Goal: Task Accomplishment & Management: Manage account settings

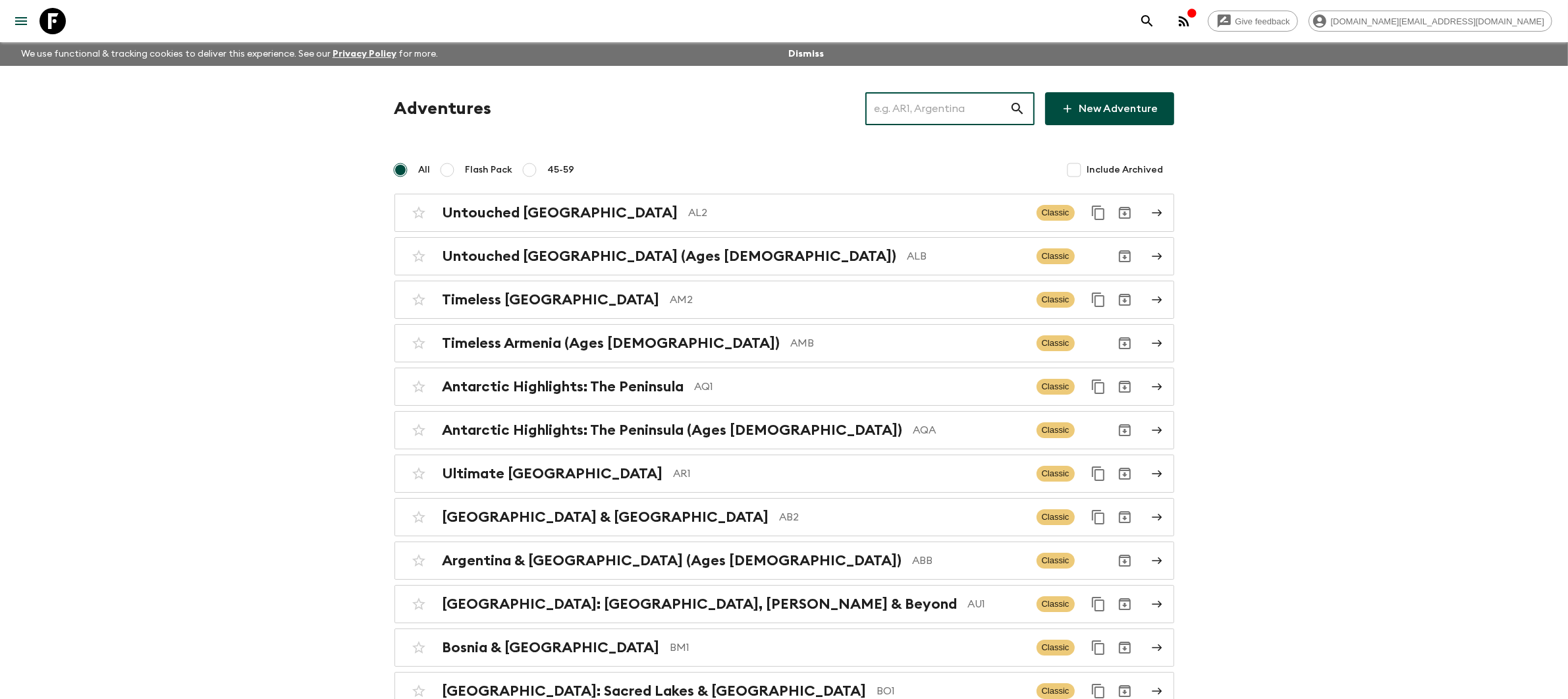
click at [912, 114] on input "text" at bounding box center [938, 108] width 145 height 37
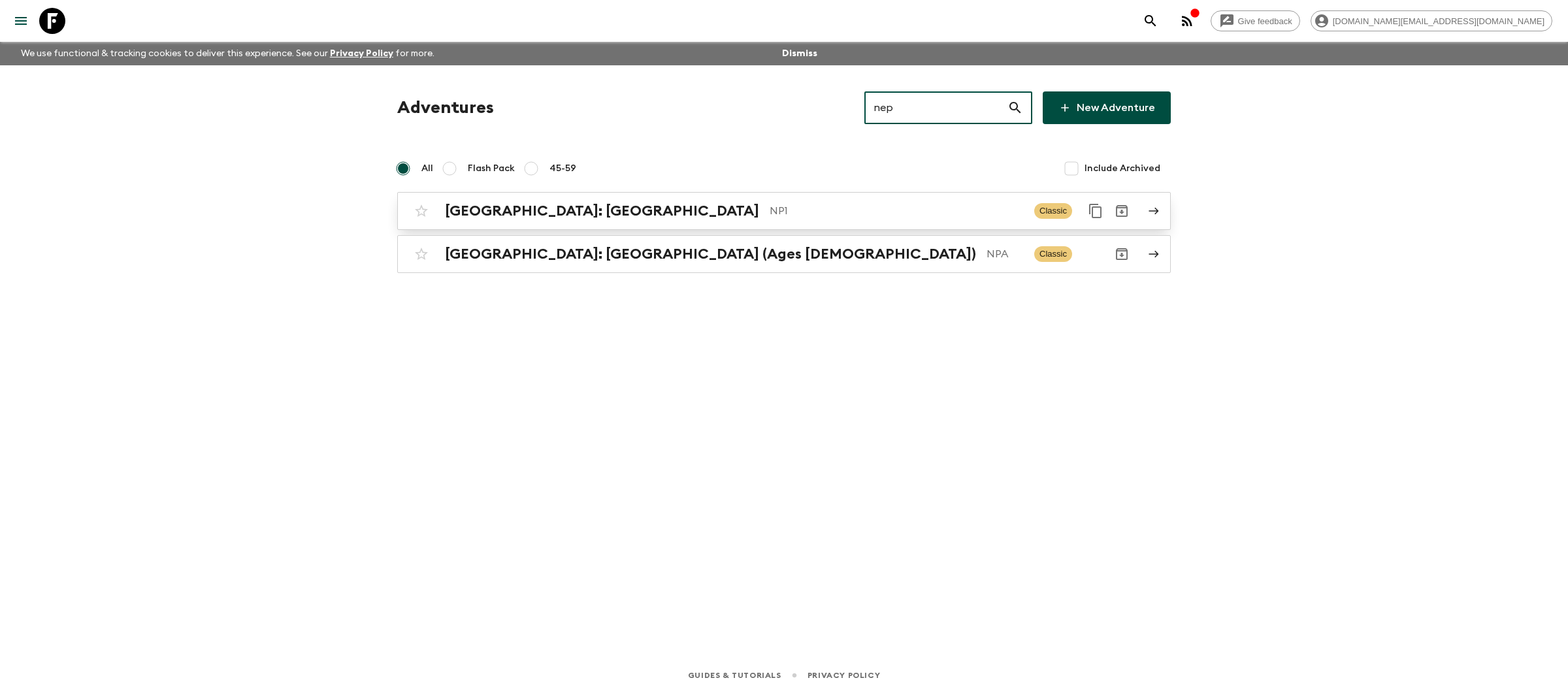
type input "nep"
click at [815, 212] on p "NP1" at bounding box center [896, 211] width 254 height 16
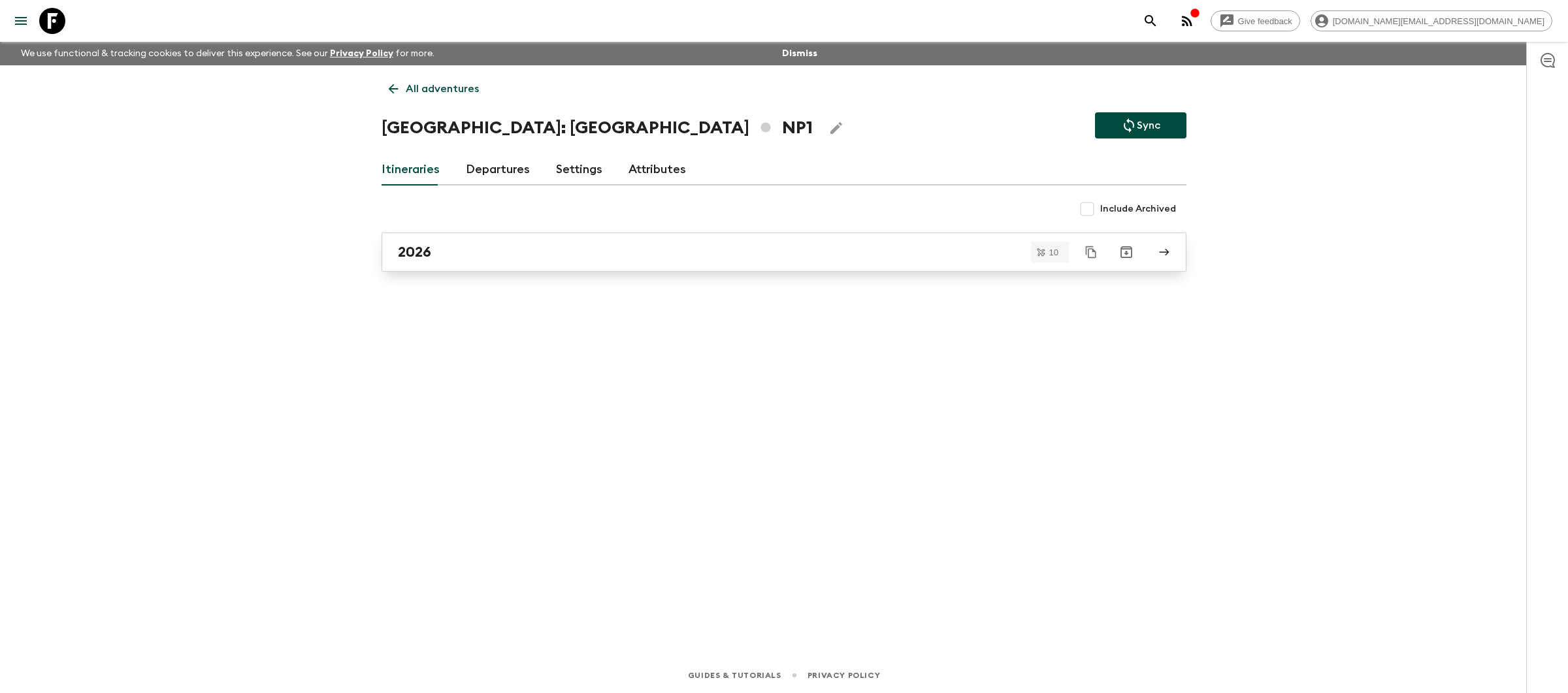
click at [758, 257] on div "2026" at bounding box center [772, 252] width 748 height 17
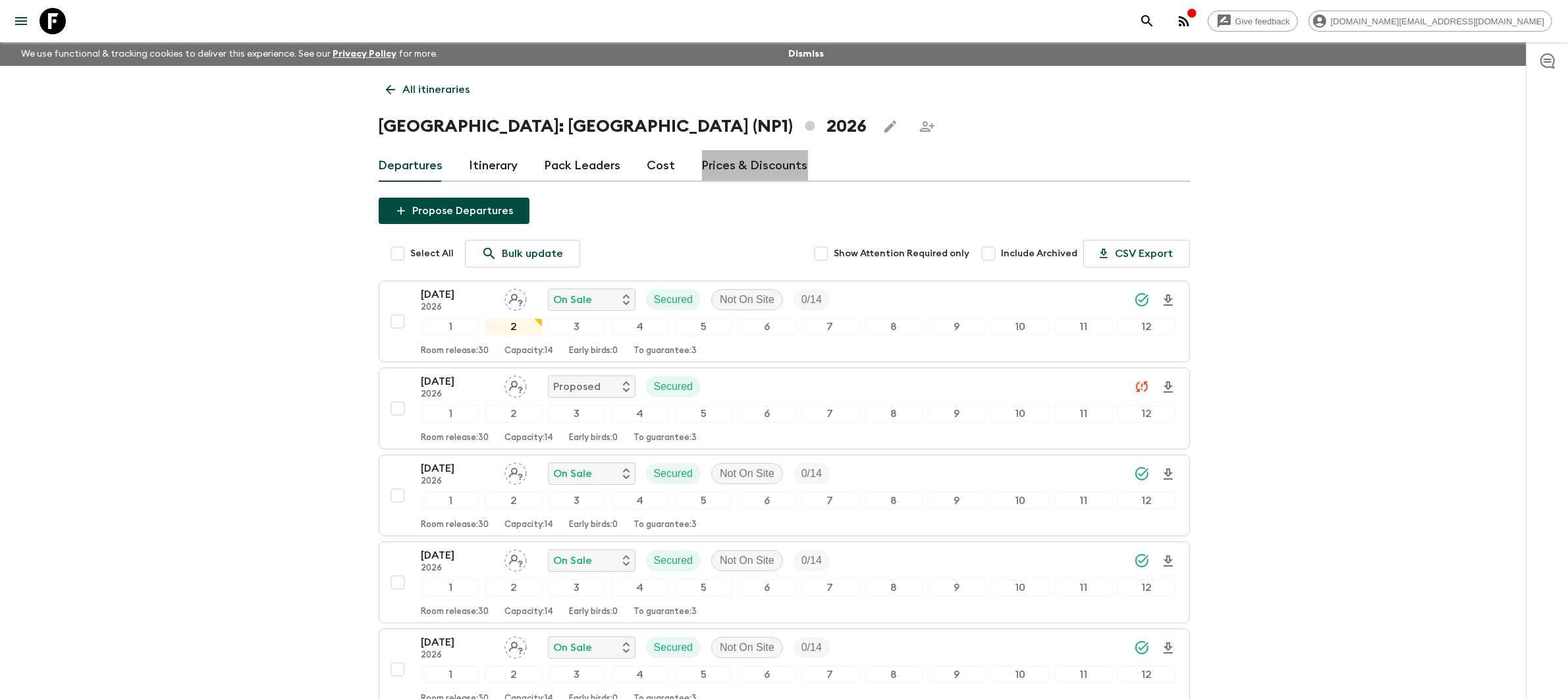
click at [750, 165] on link "Prices & Discounts" at bounding box center [755, 166] width 106 height 32
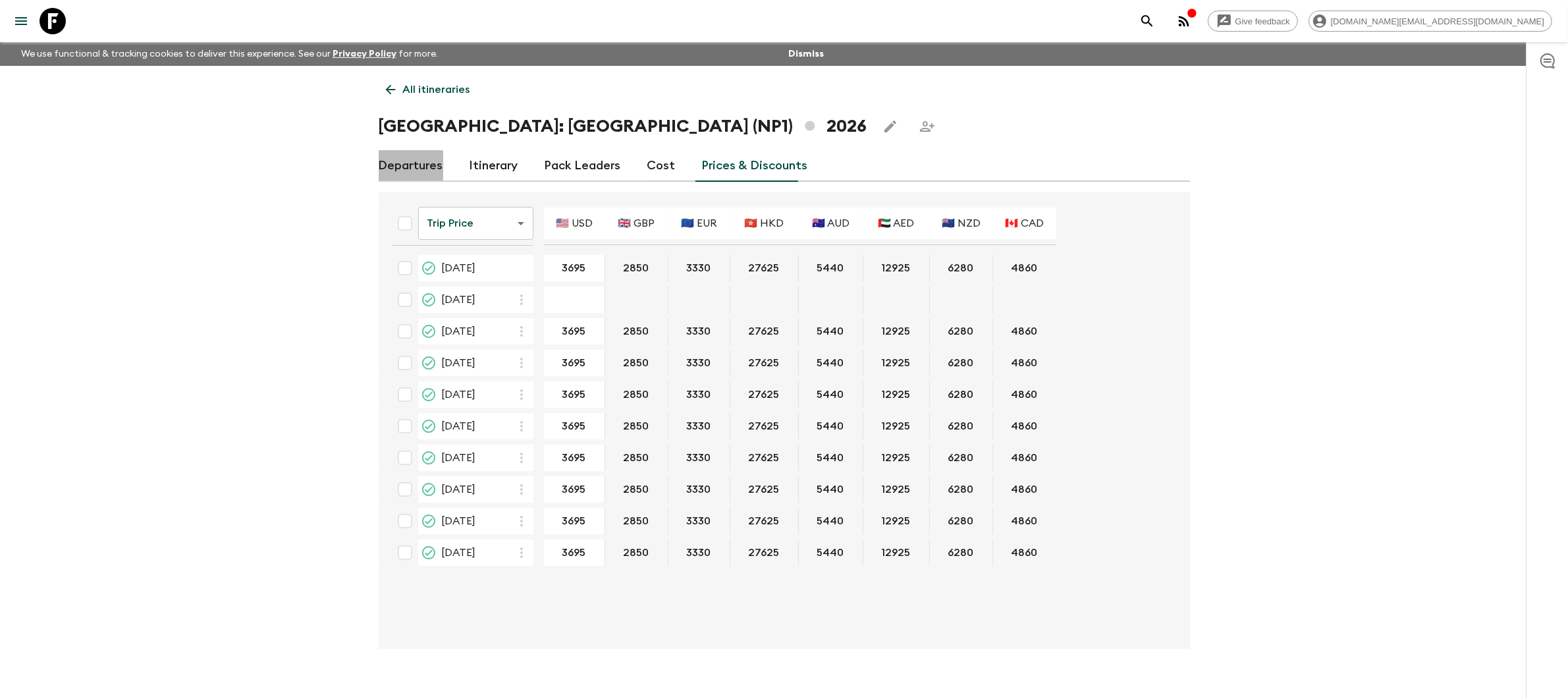
click at [405, 172] on link "Departures" at bounding box center [411, 166] width 65 height 32
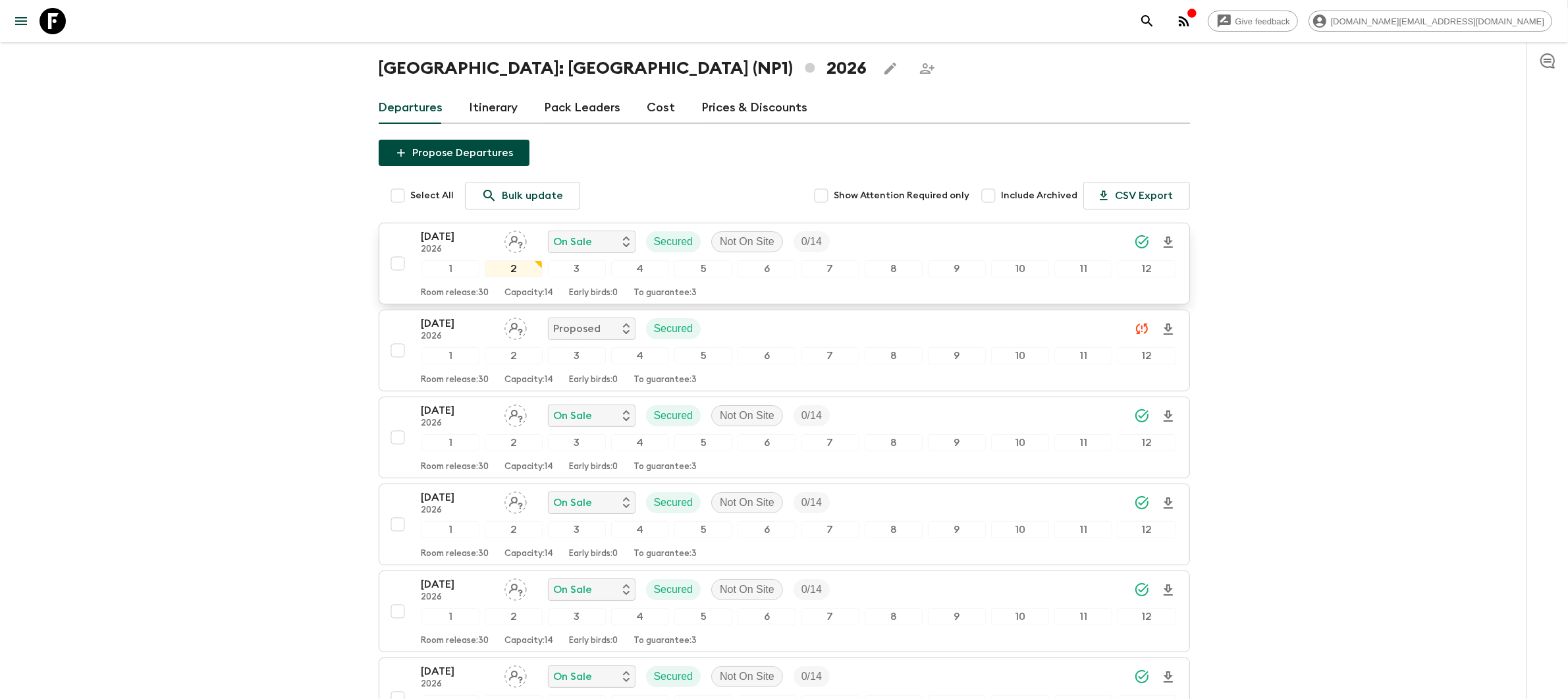
scroll to position [91, 0]
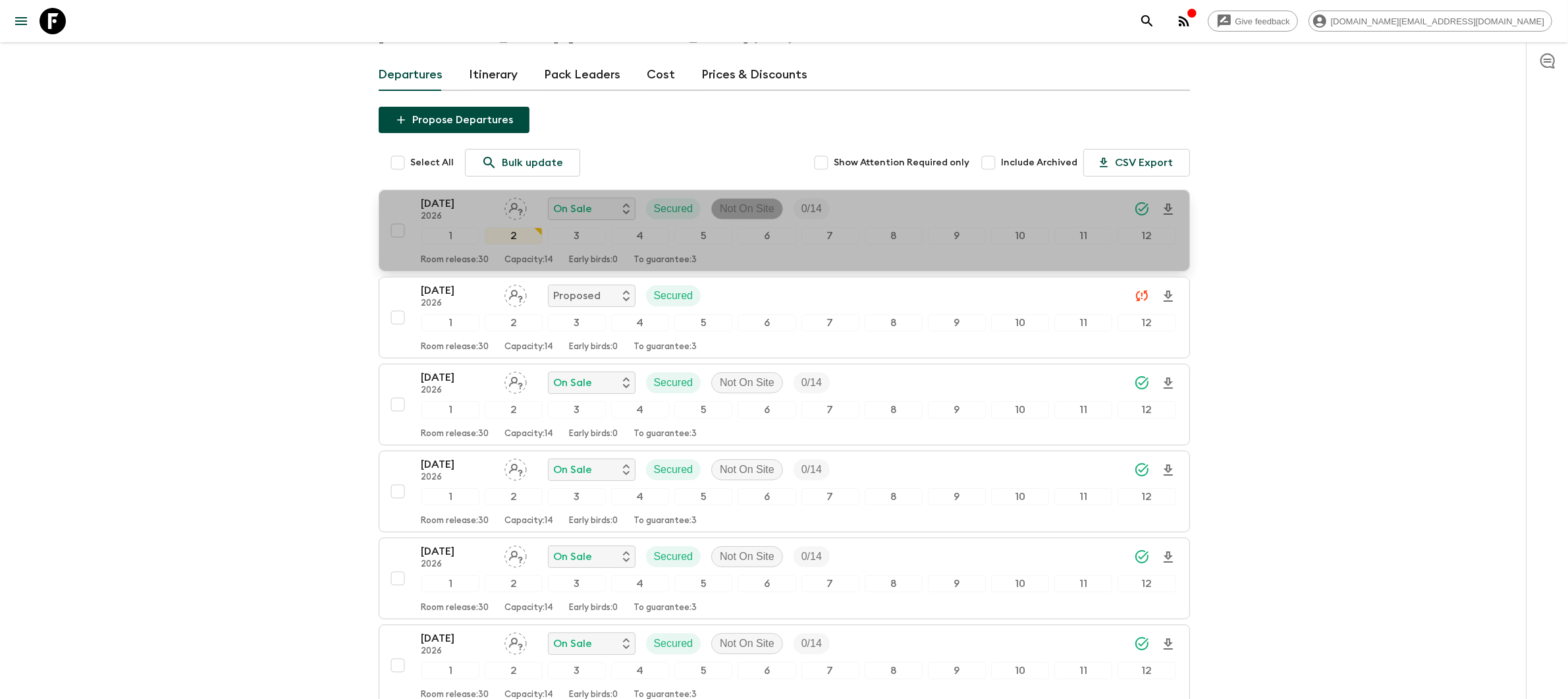
click at [743, 206] on p "Not On Site" at bounding box center [746, 209] width 55 height 16
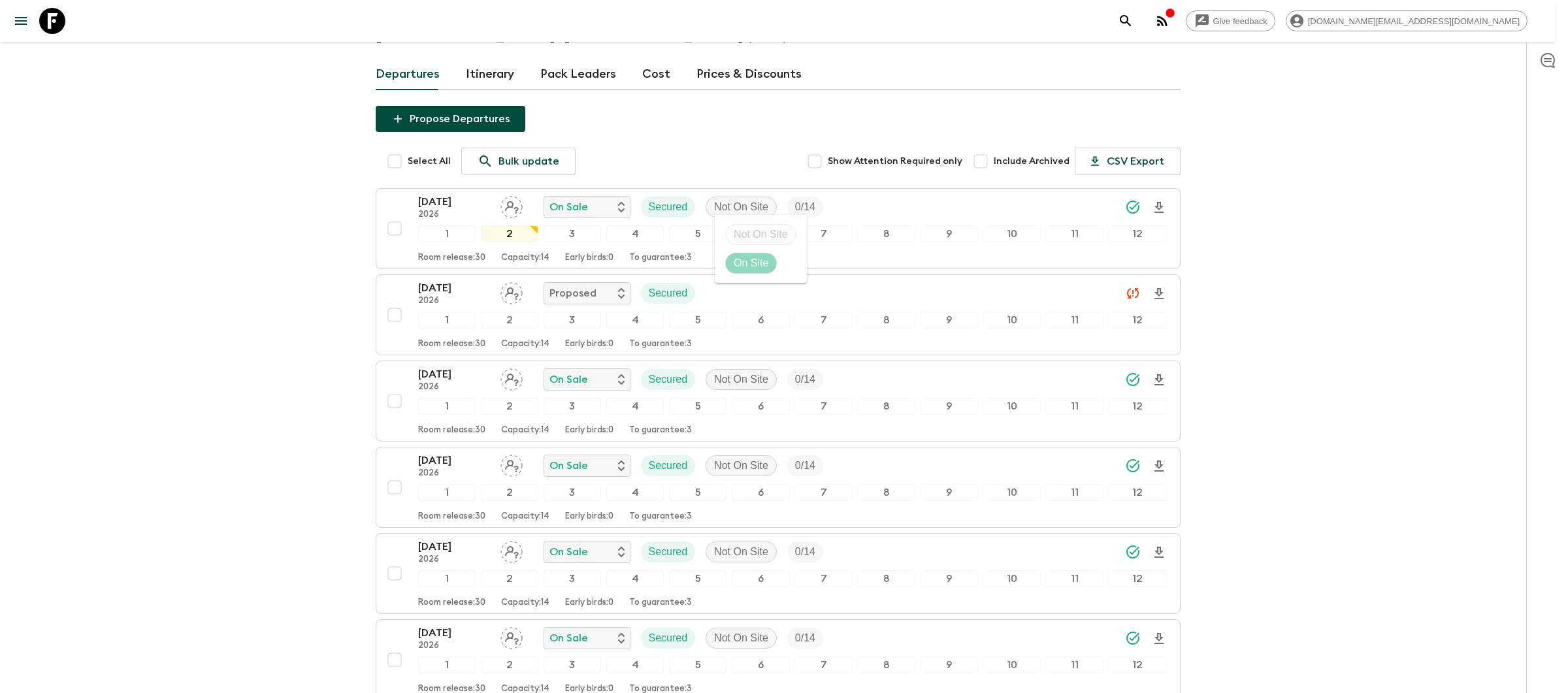
click at [759, 269] on p "On Site" at bounding box center [751, 263] width 34 height 16
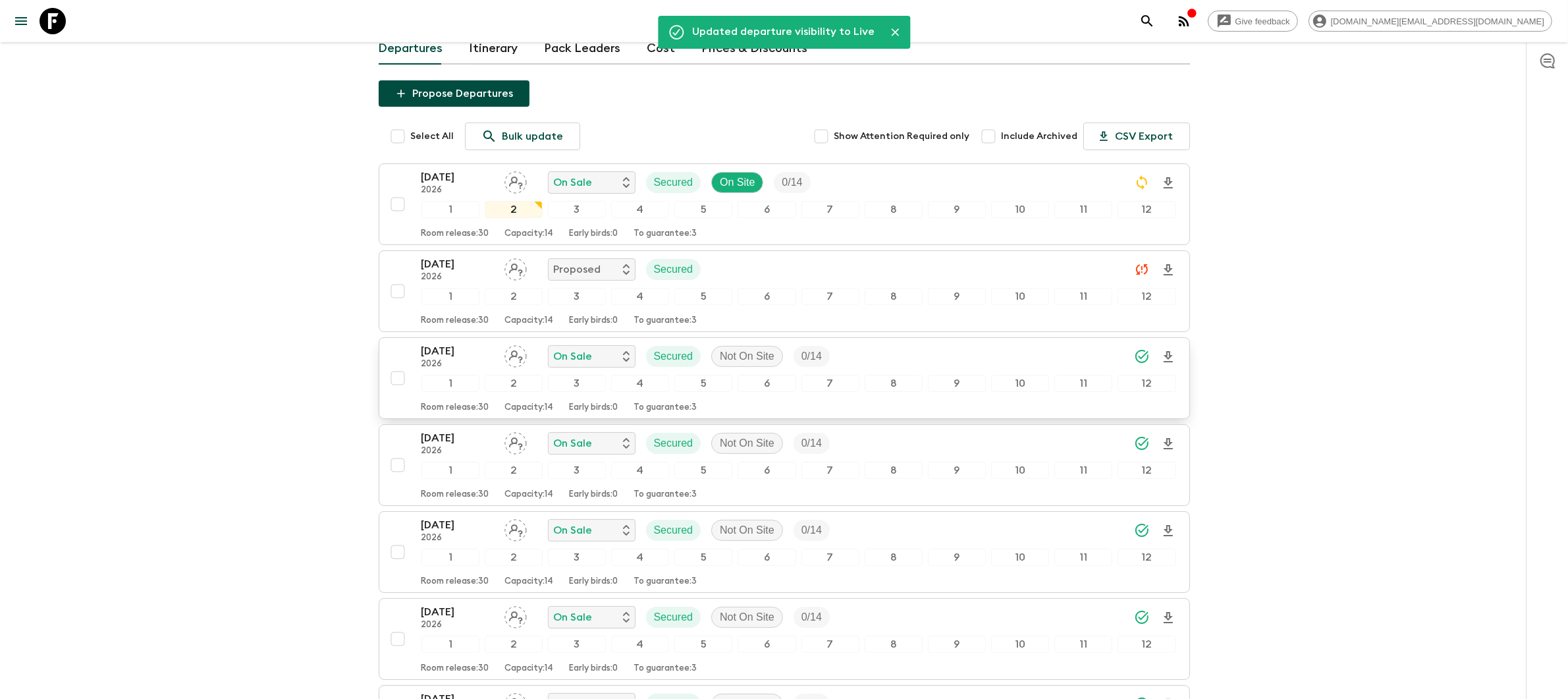
scroll to position [118, 0]
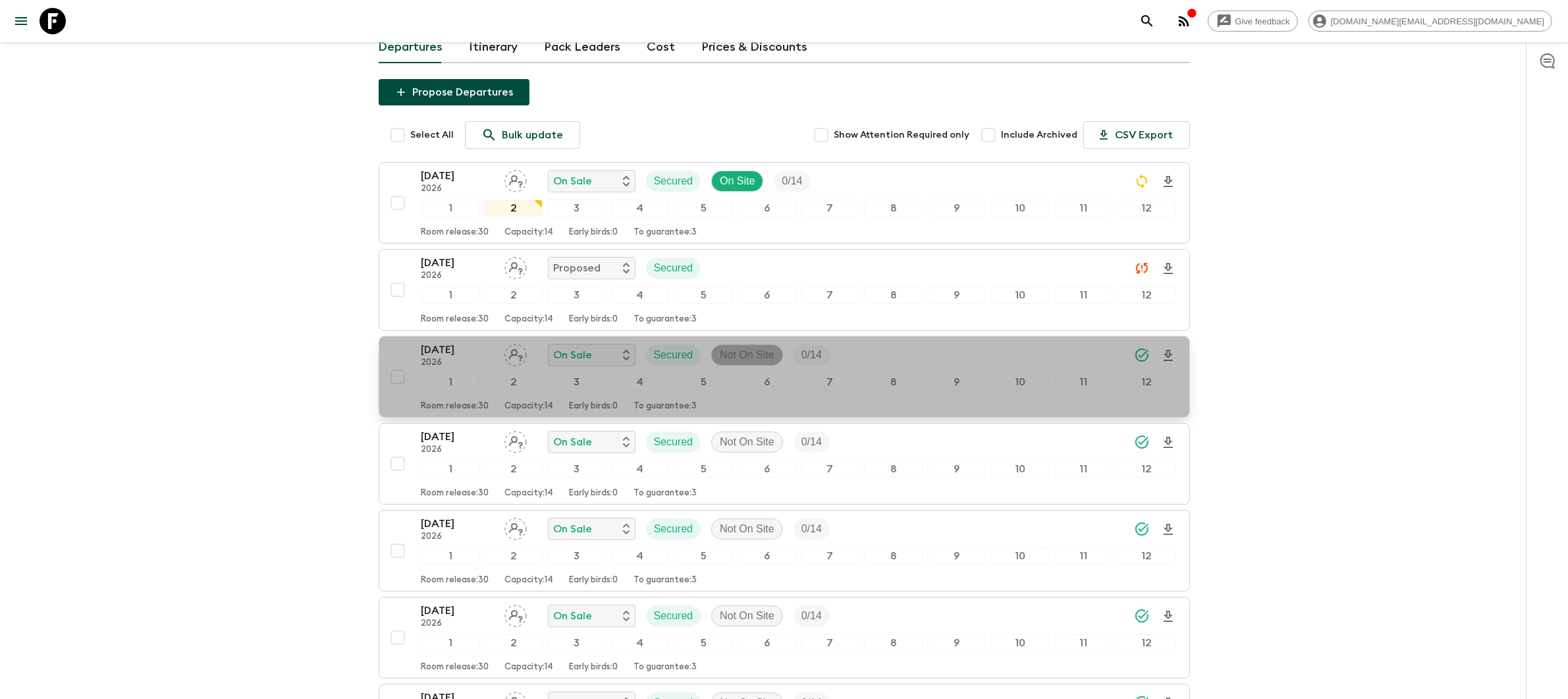
click at [768, 355] on p "Not On Site" at bounding box center [746, 355] width 55 height 16
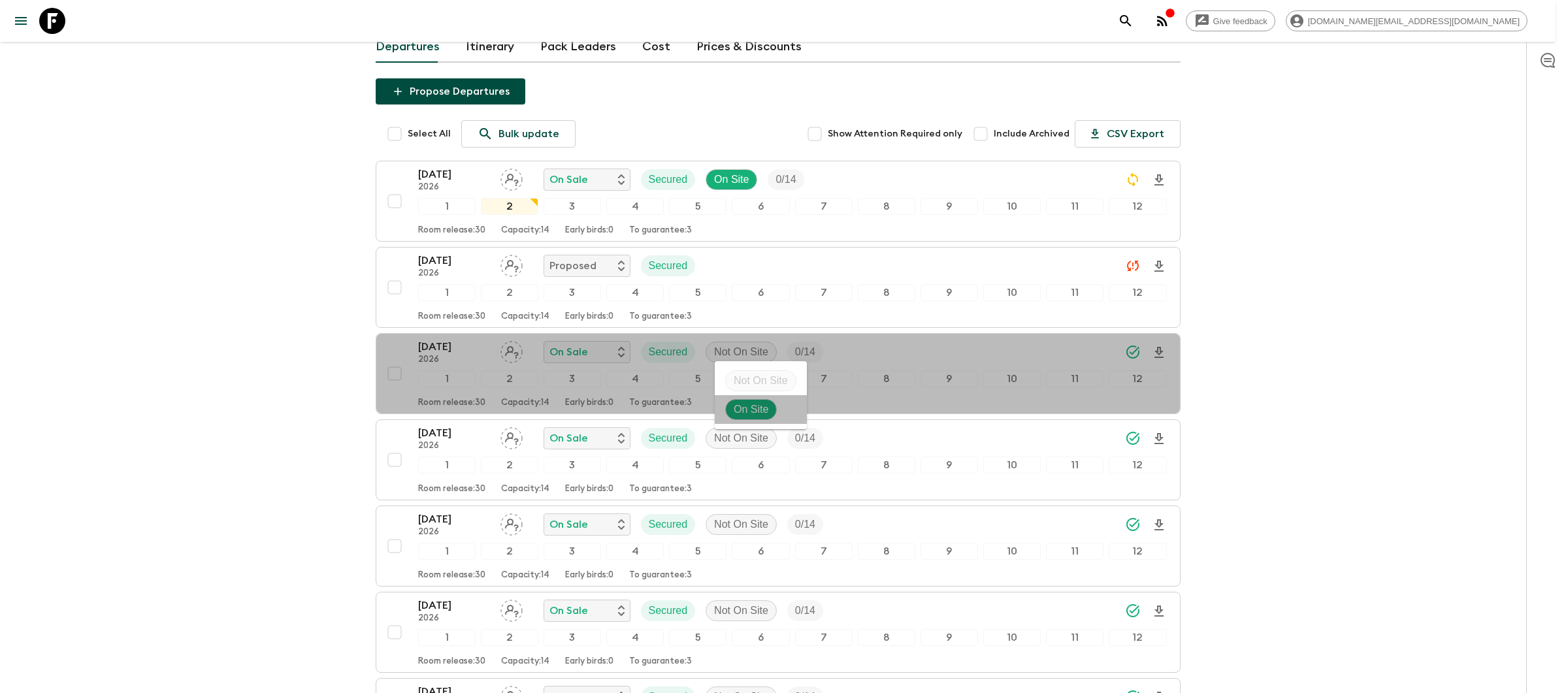
click at [784, 410] on li "On Site" at bounding box center [761, 409] width 92 height 29
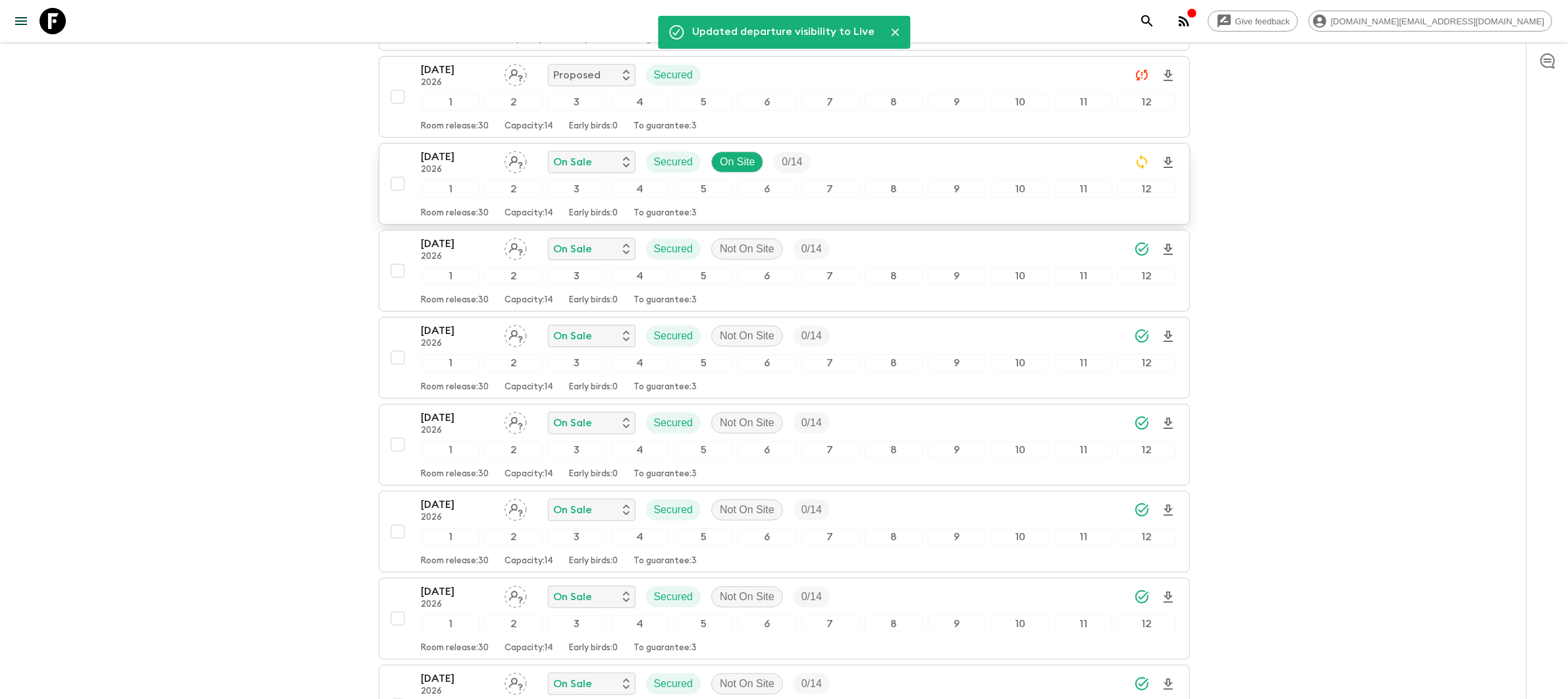
scroll to position [311, 0]
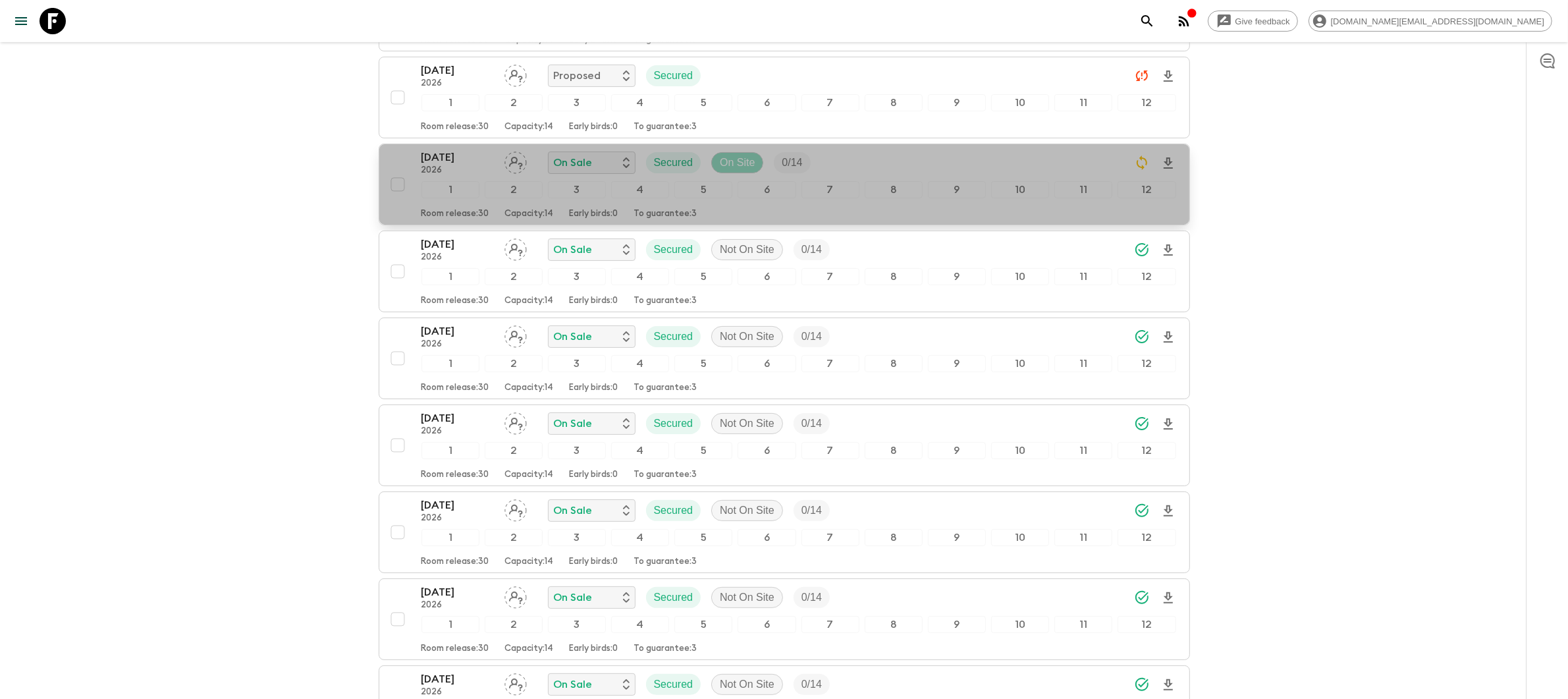
click at [739, 162] on p "On Site" at bounding box center [737, 163] width 35 height 16
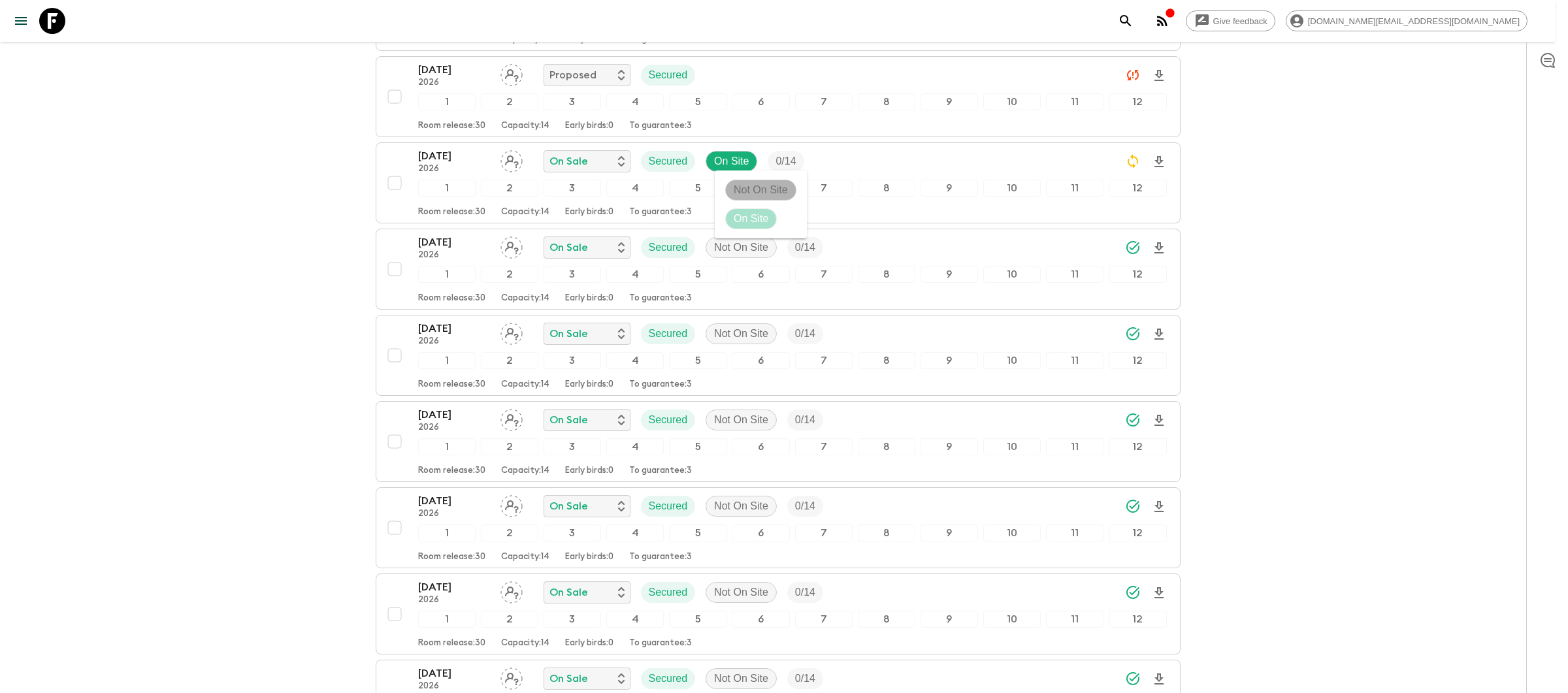
click at [744, 197] on p "Not On Site" at bounding box center [760, 190] width 54 height 16
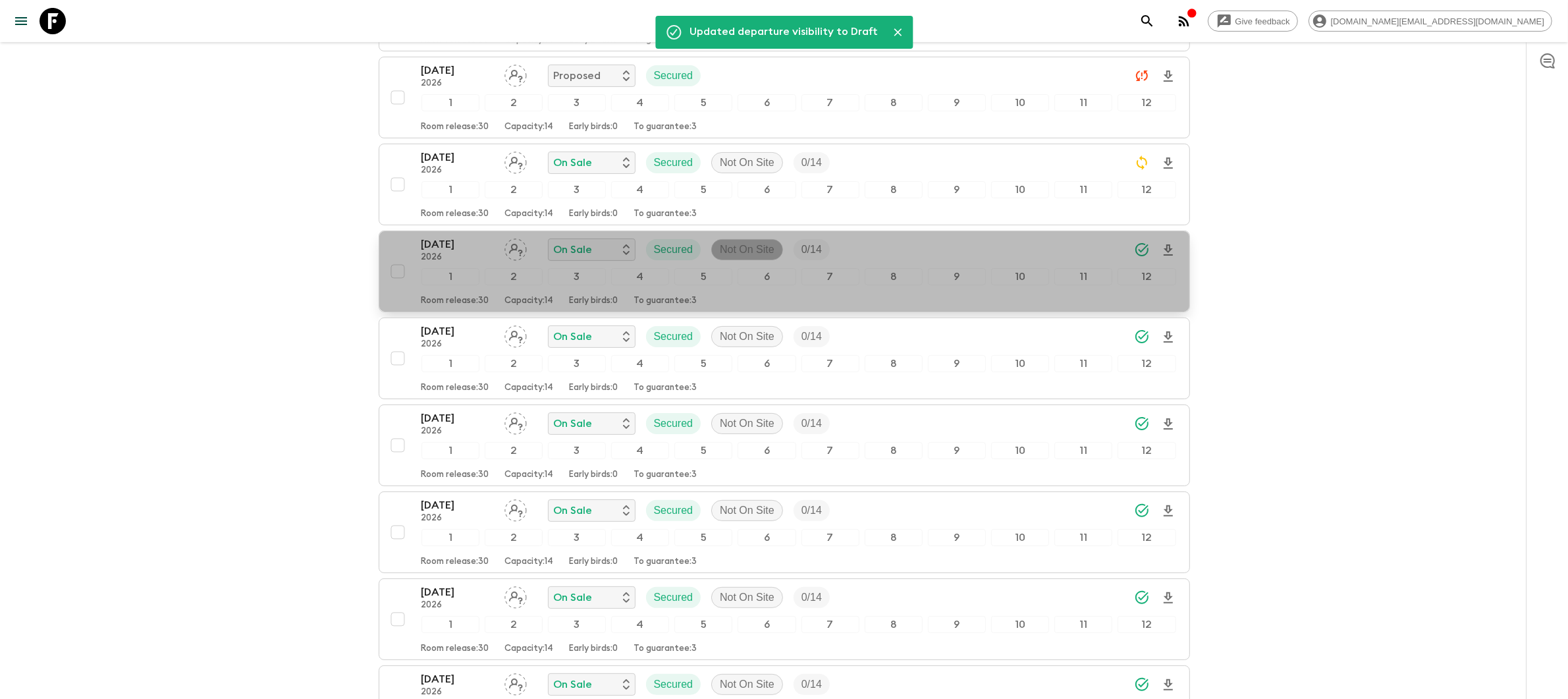
click at [743, 252] on p "Not On Site" at bounding box center [746, 250] width 55 height 16
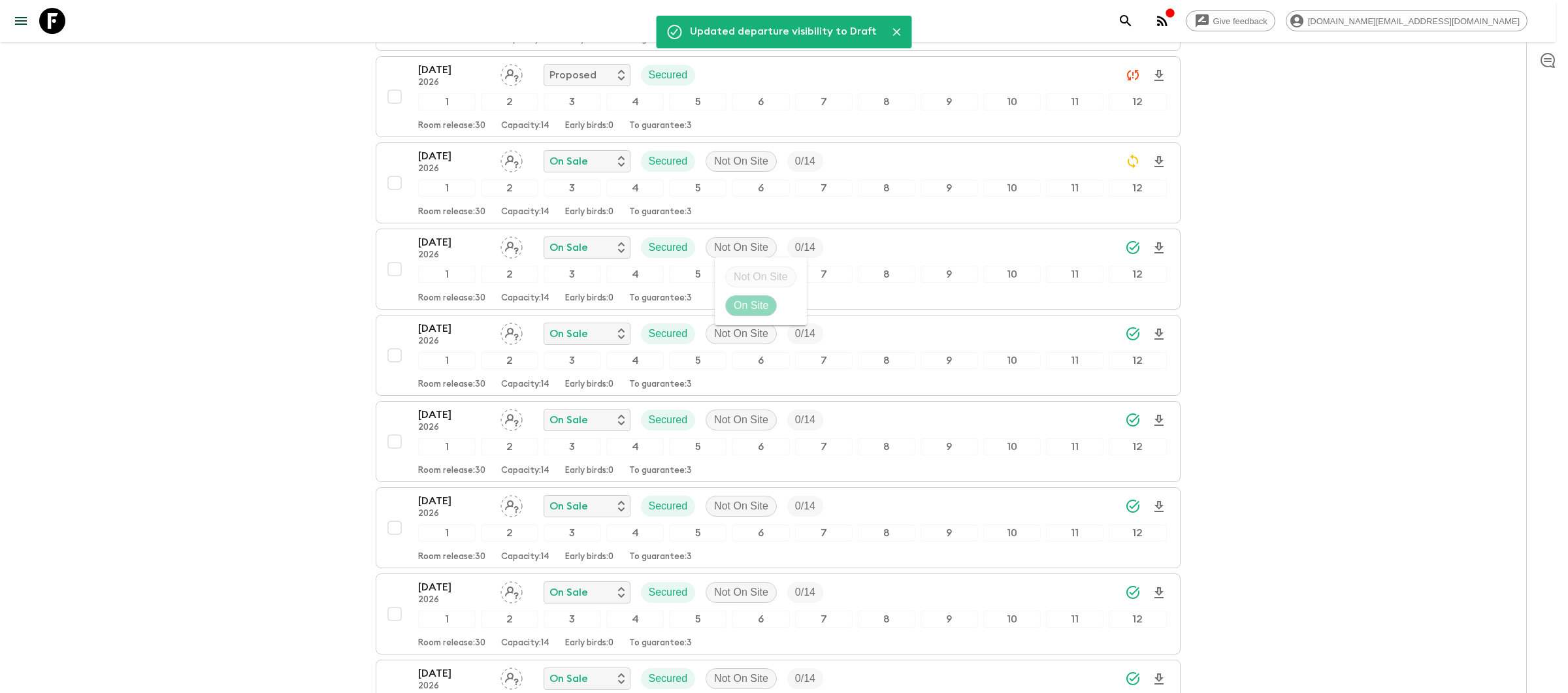
click at [753, 309] on p "On Site" at bounding box center [751, 305] width 34 height 16
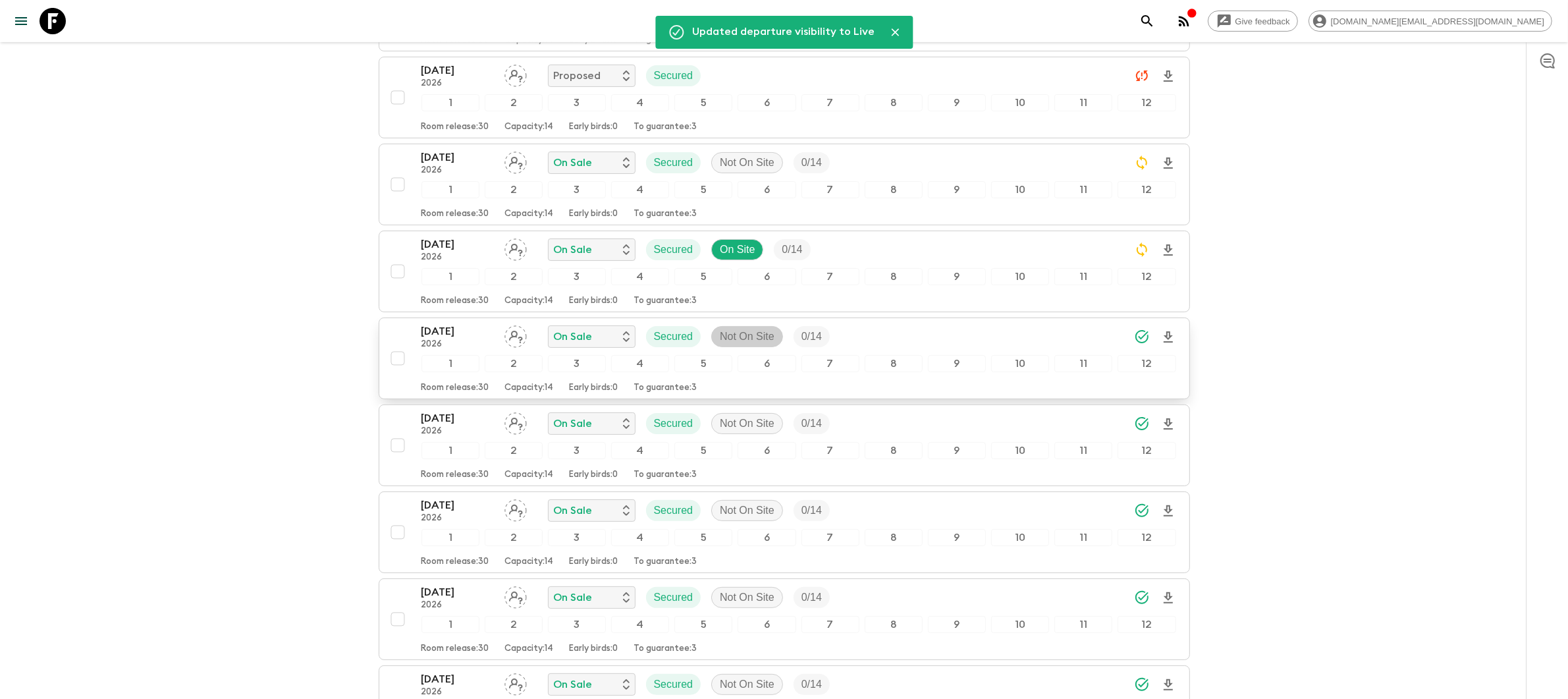
click at [752, 344] on p "Not On Site" at bounding box center [746, 336] width 55 height 16
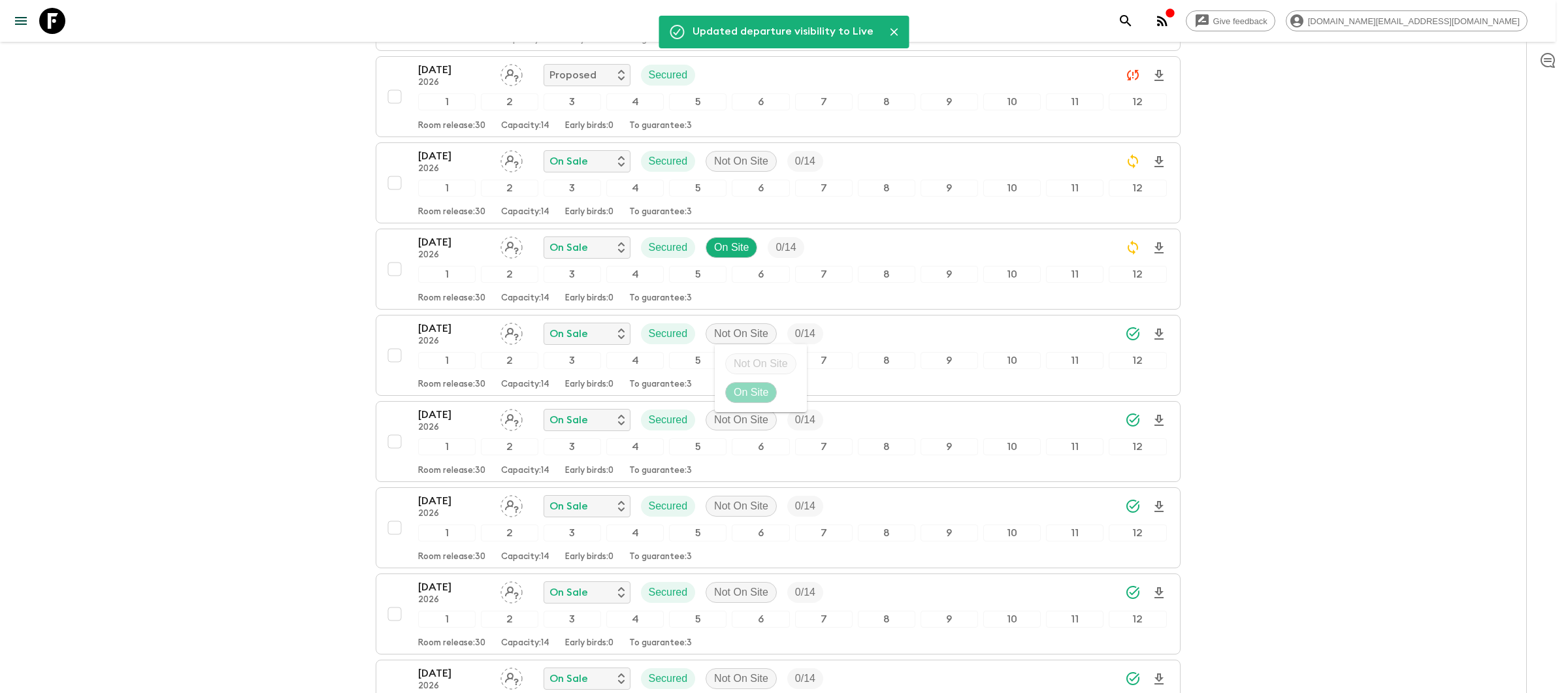
click at [765, 392] on p "On Site" at bounding box center [751, 392] width 34 height 16
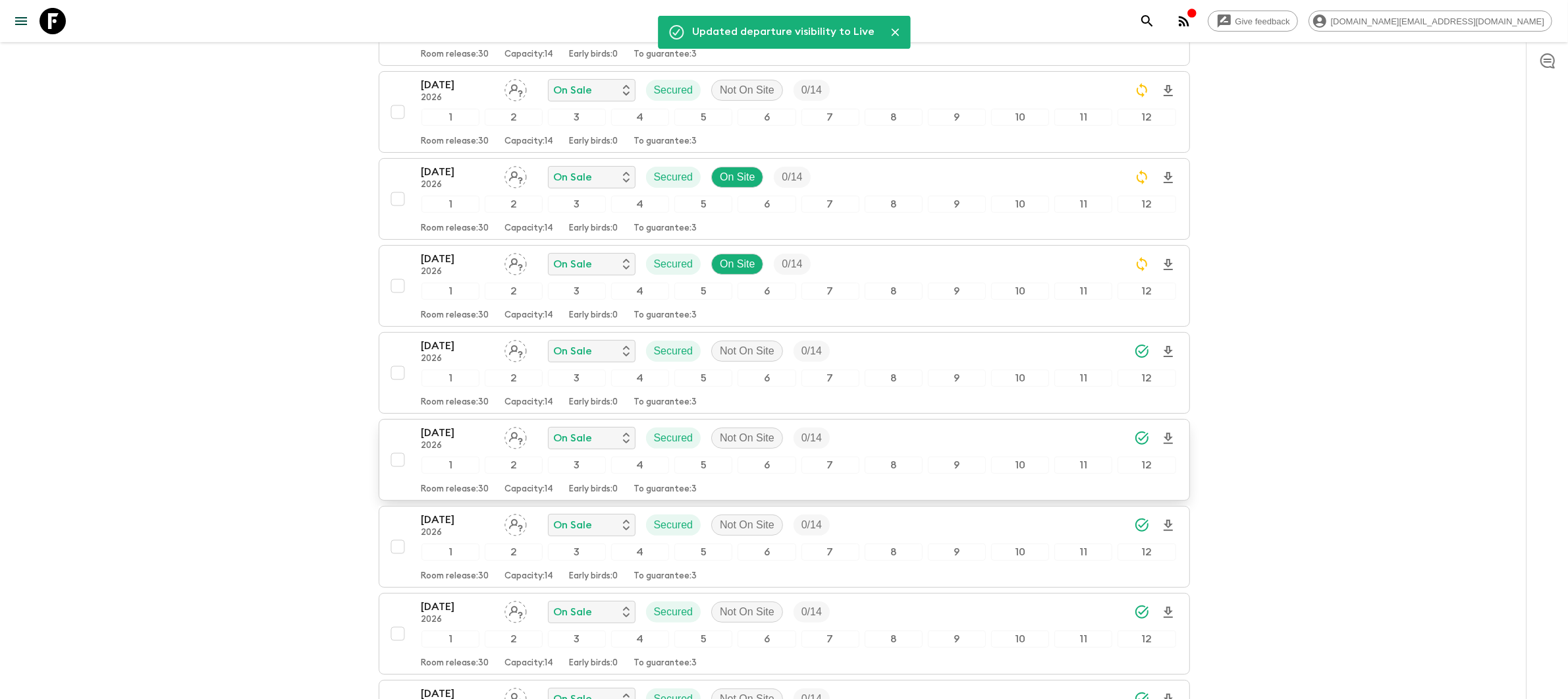
scroll to position [415, 0]
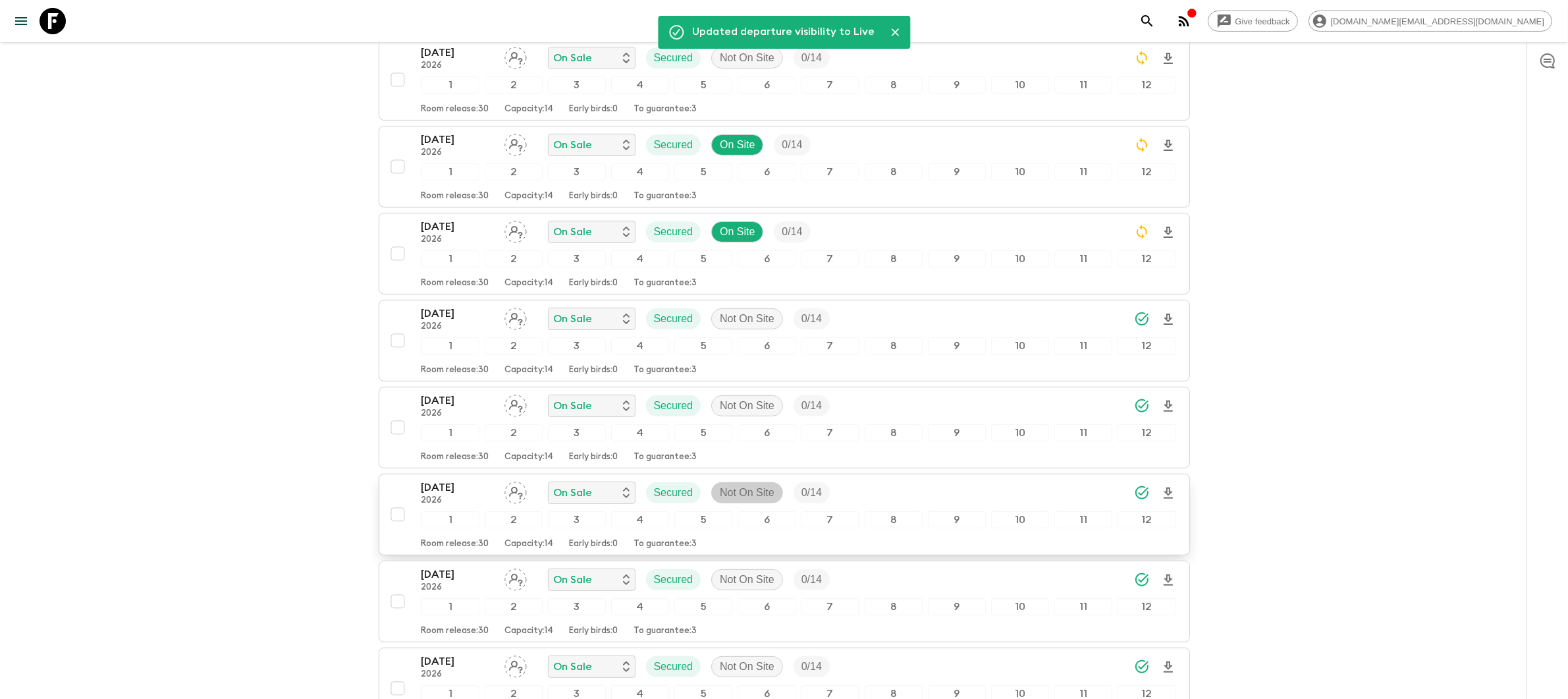
click at [749, 498] on p "Not On Site" at bounding box center [746, 493] width 55 height 16
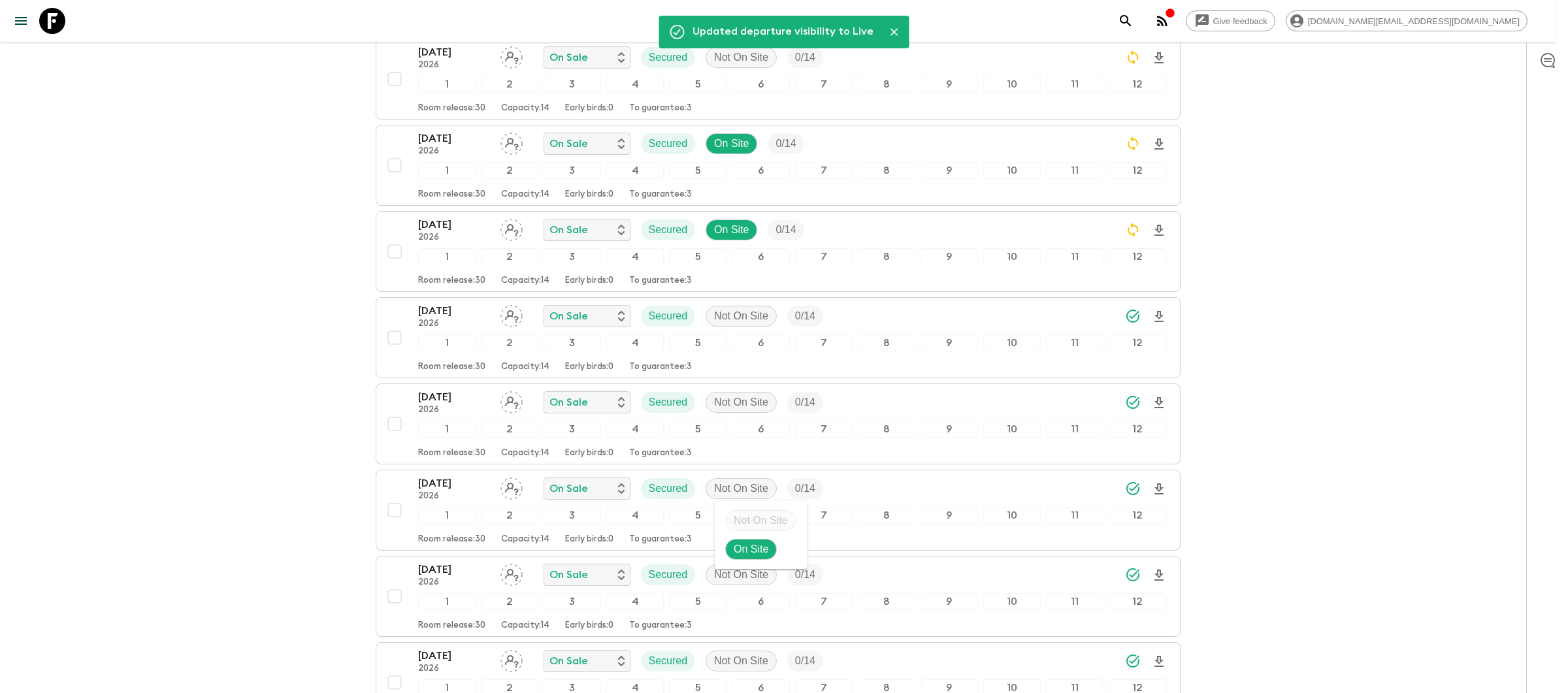
click at [788, 555] on li "On Site" at bounding box center [761, 549] width 92 height 29
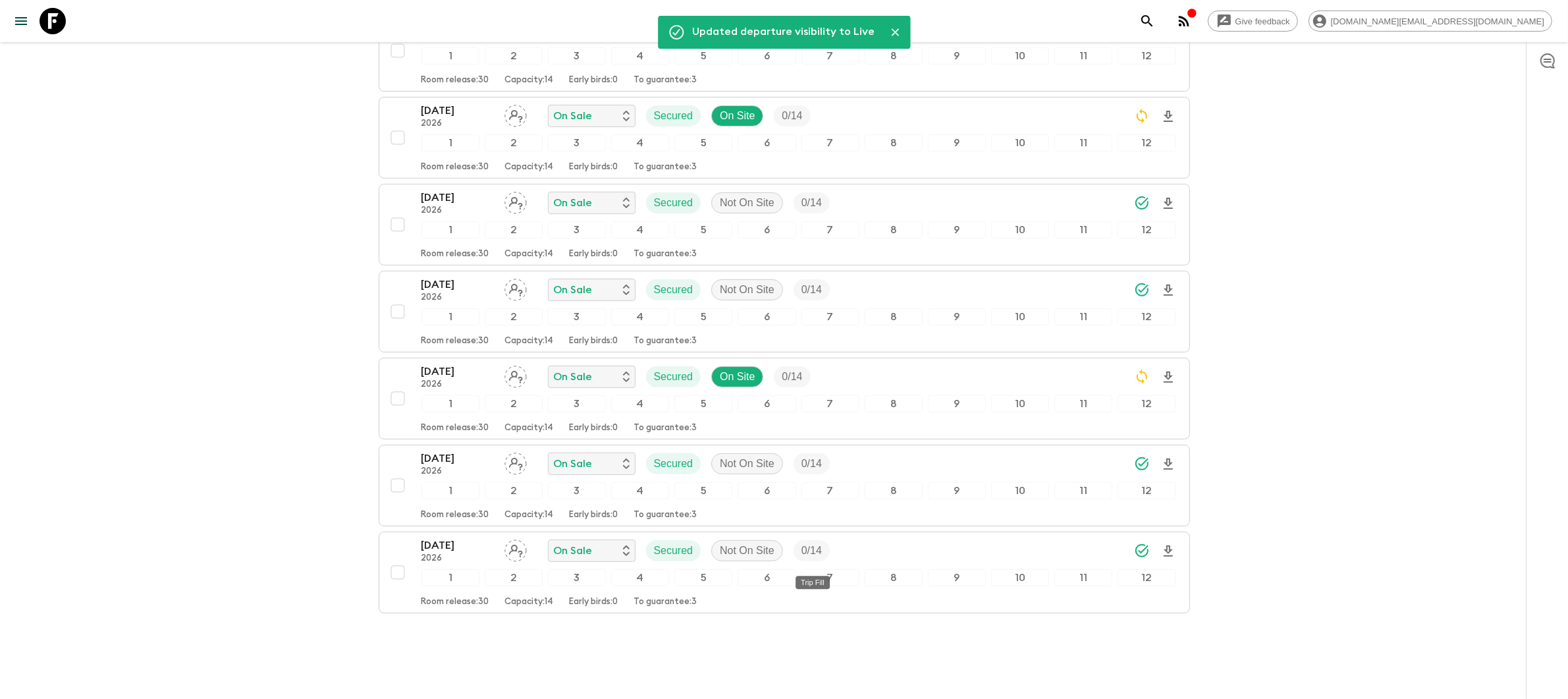
scroll to position [563, 0]
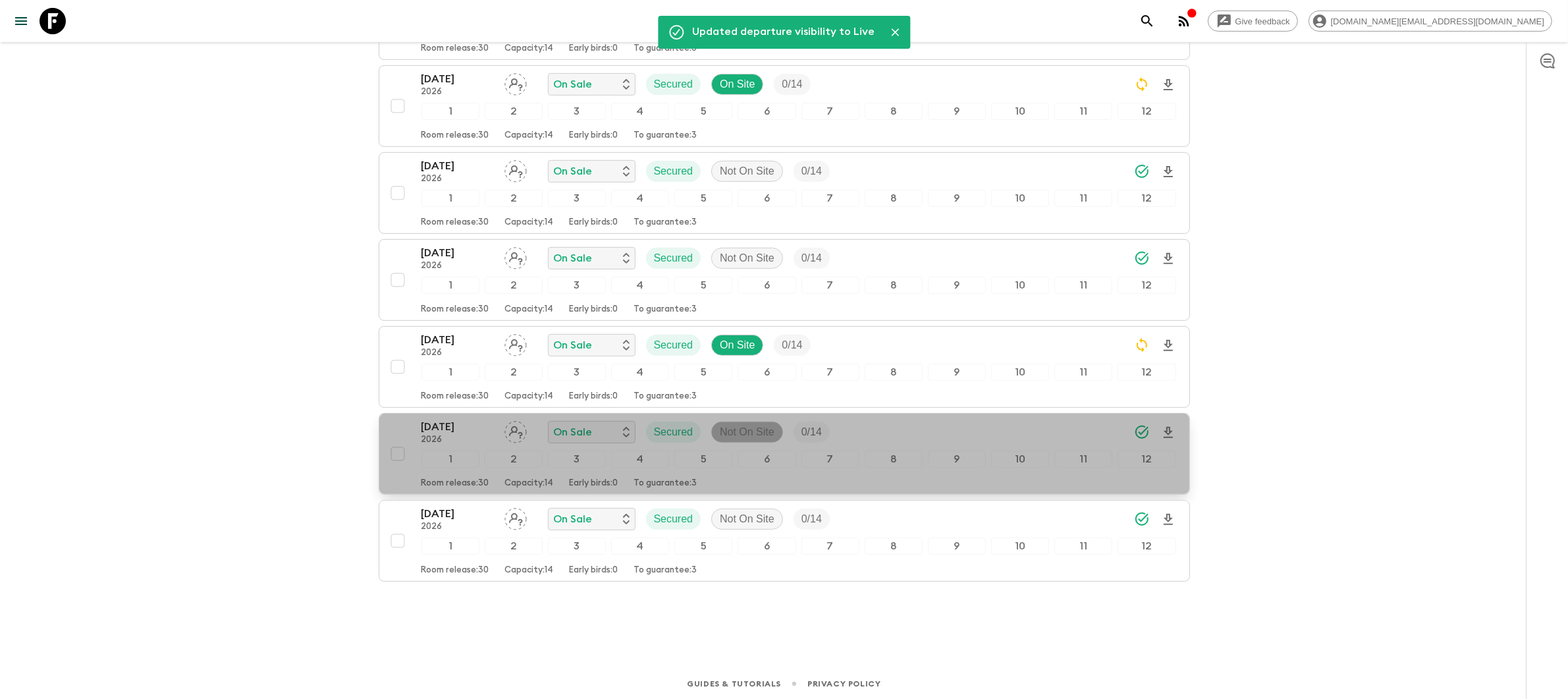
click at [744, 440] on p "Not On Site" at bounding box center [746, 432] width 55 height 16
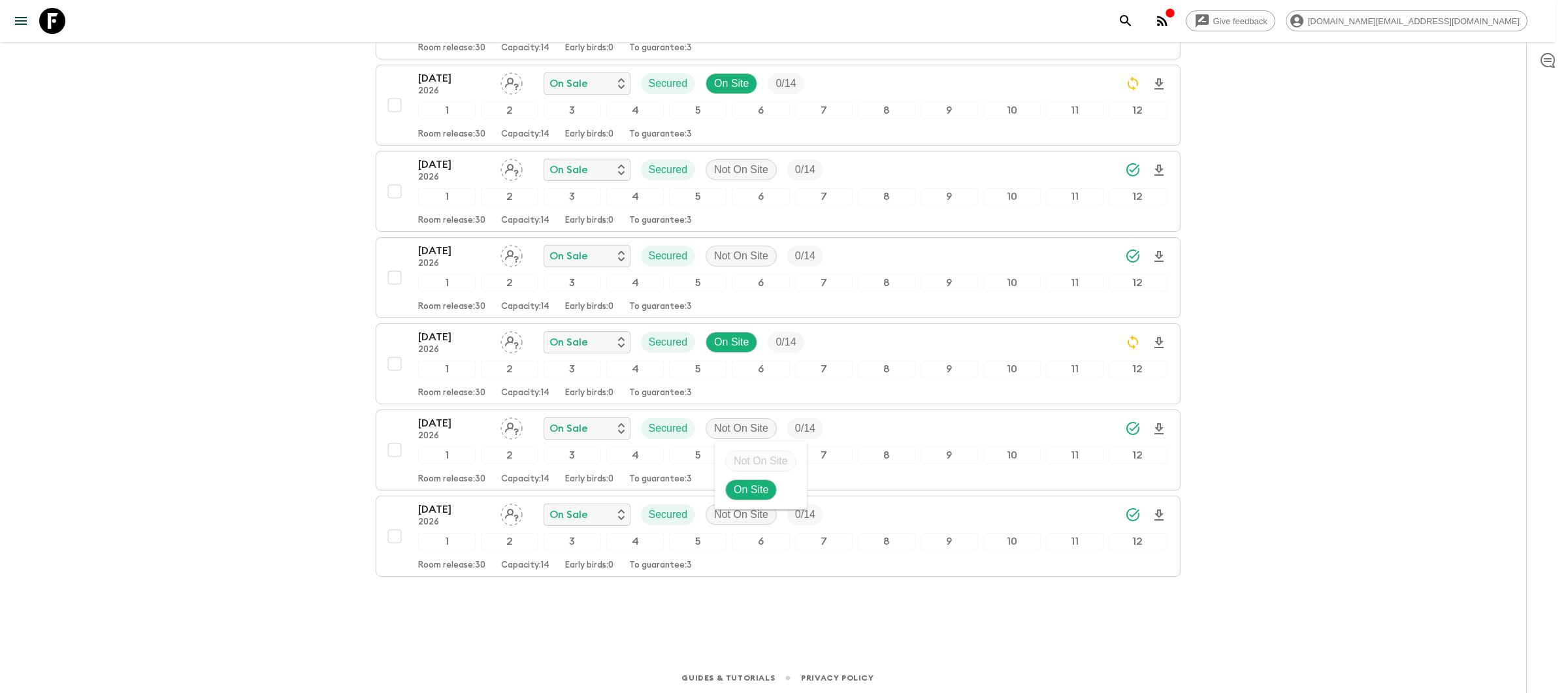
click at [742, 521] on div at bounding box center [784, 346] width 1568 height 693
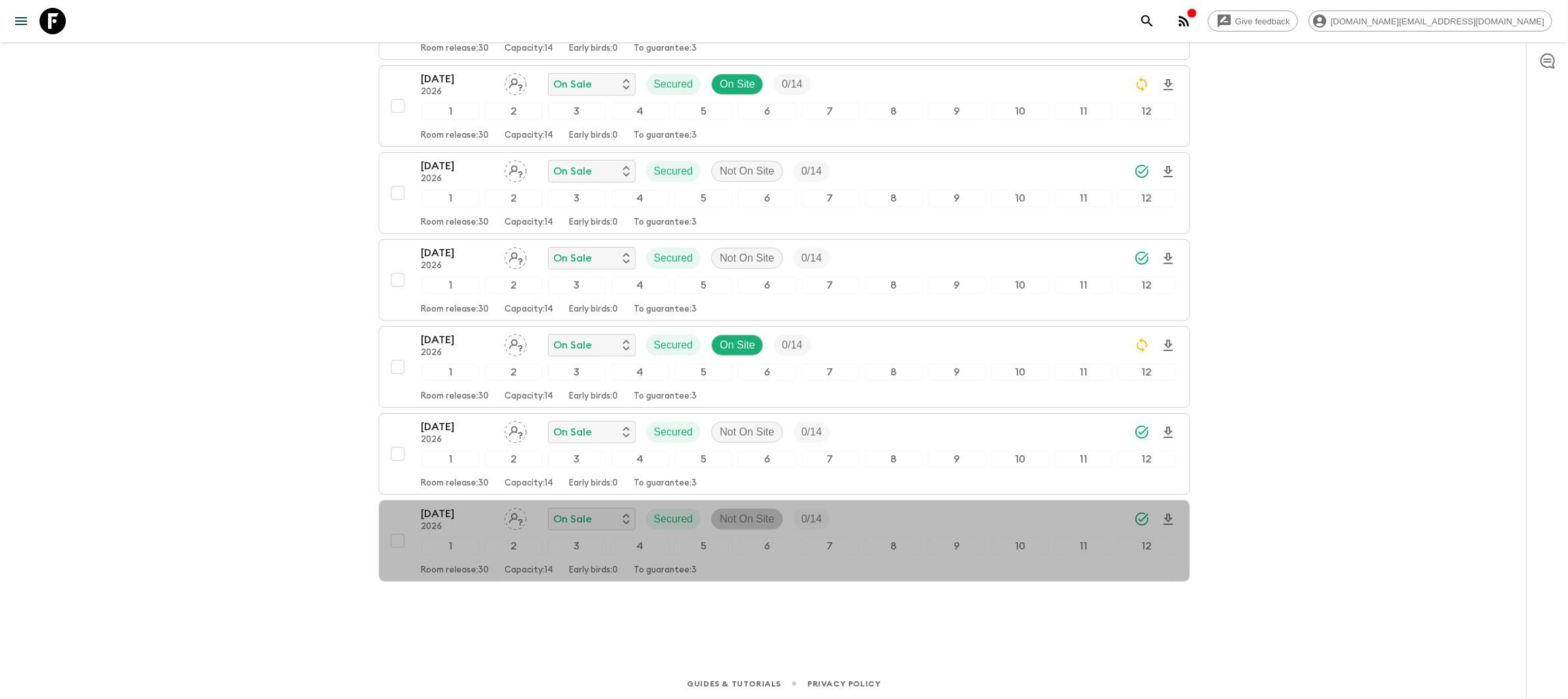
click at [748, 525] on p "Not On Site" at bounding box center [746, 519] width 55 height 16
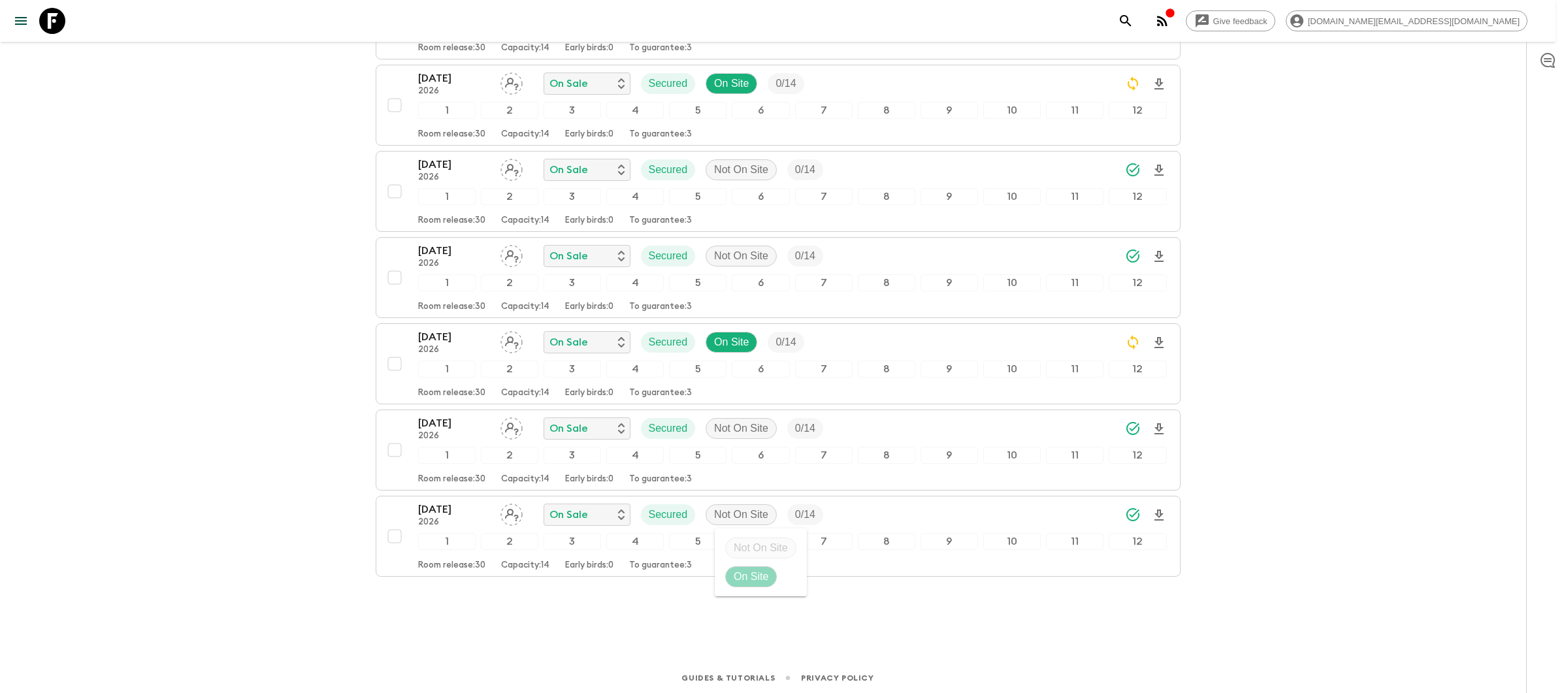
click at [767, 575] on p "On Site" at bounding box center [751, 576] width 34 height 16
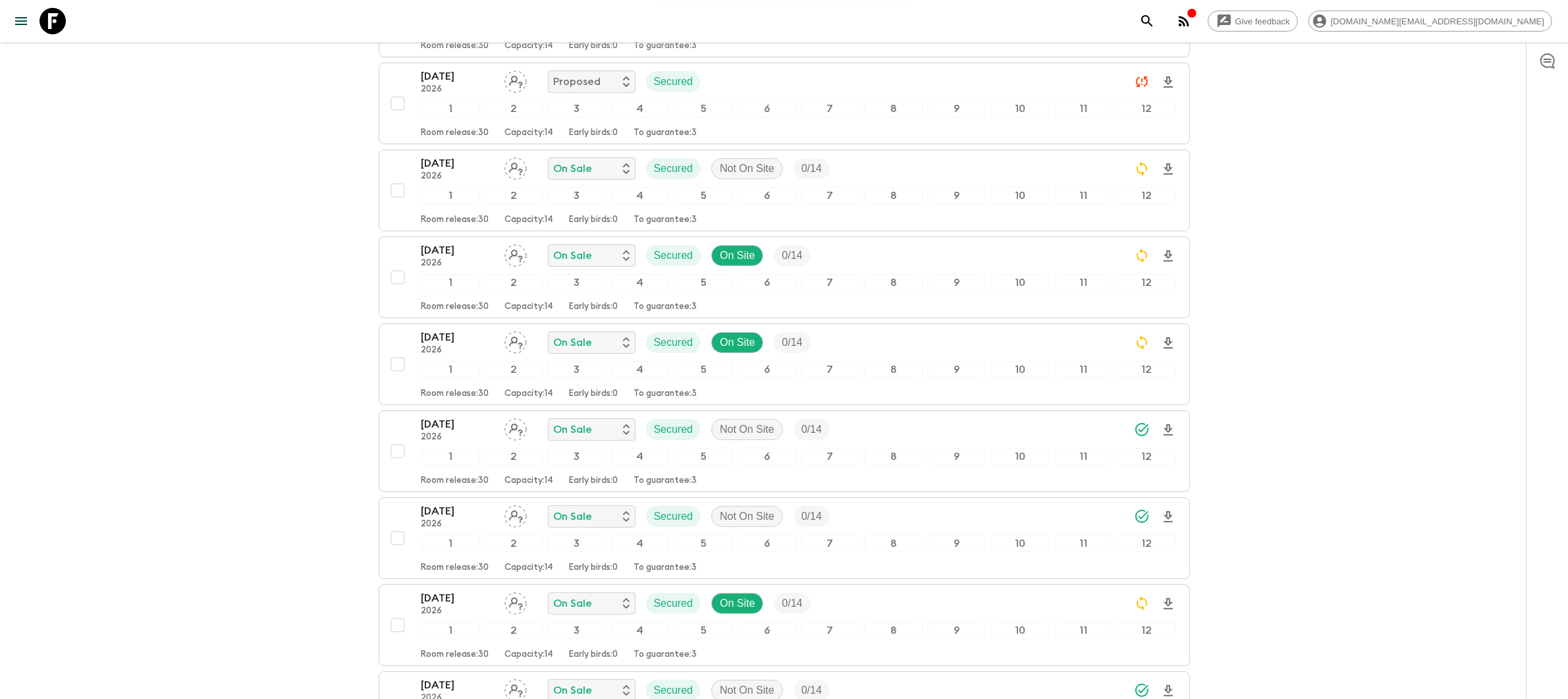
scroll to position [0, 0]
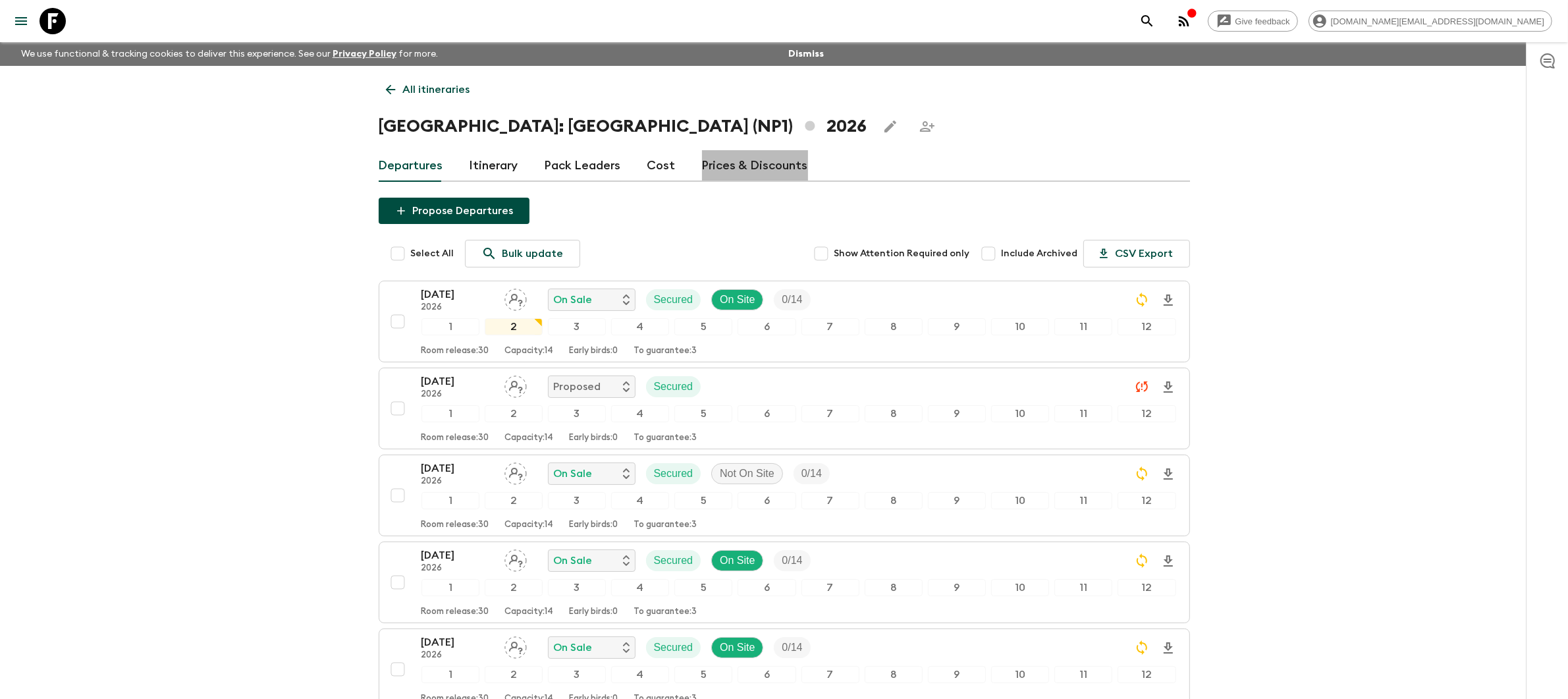
click at [748, 163] on link "Prices & Discounts" at bounding box center [755, 166] width 106 height 32
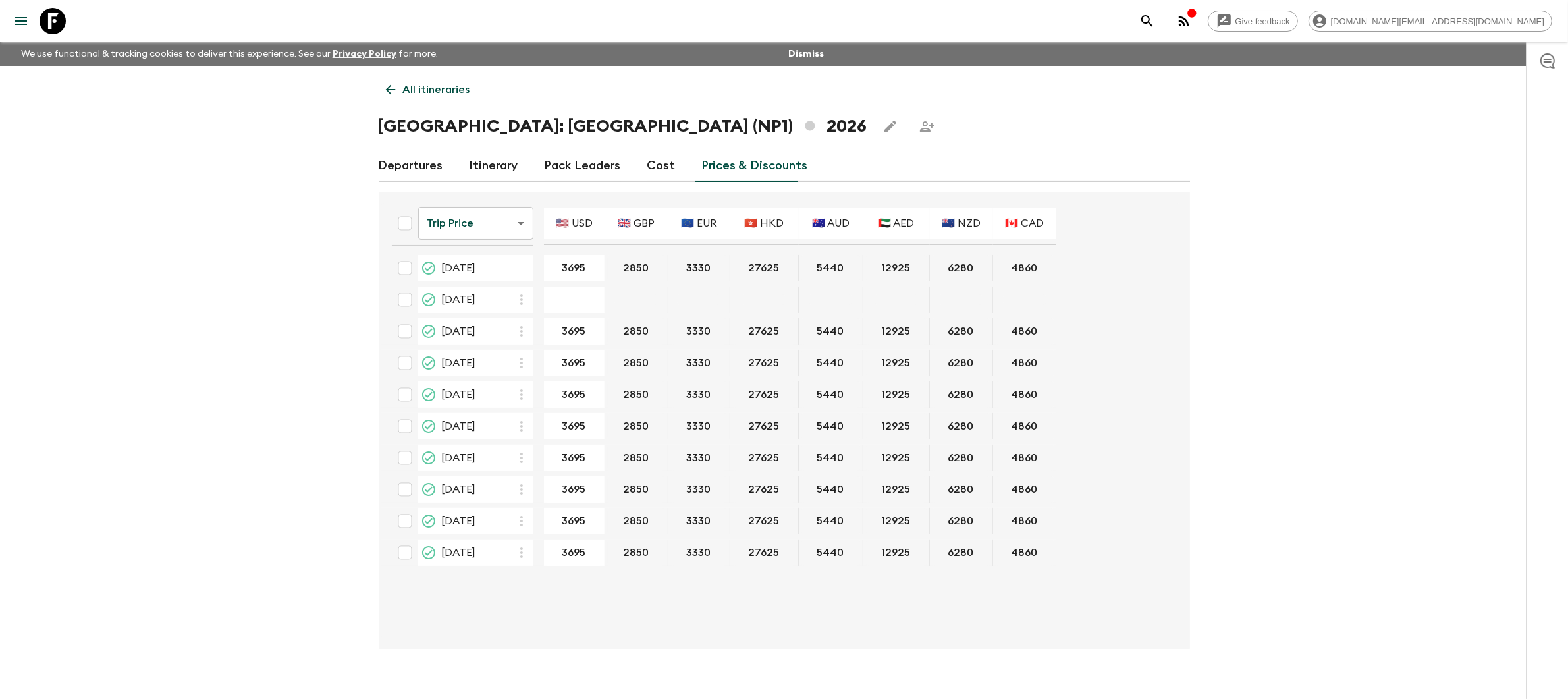
click at [402, 168] on link "Departures" at bounding box center [411, 166] width 65 height 32
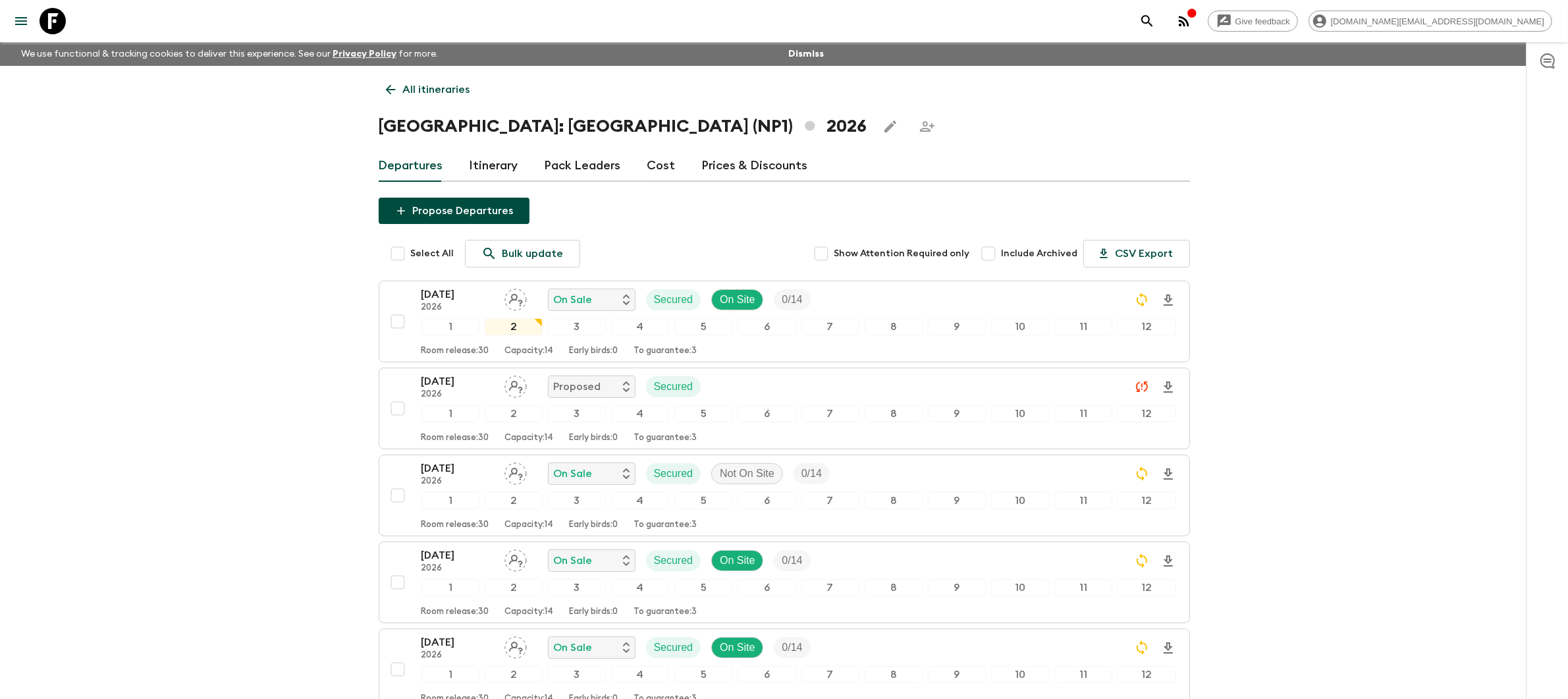
click at [416, 89] on p "All itineraries" at bounding box center [436, 89] width 67 height 16
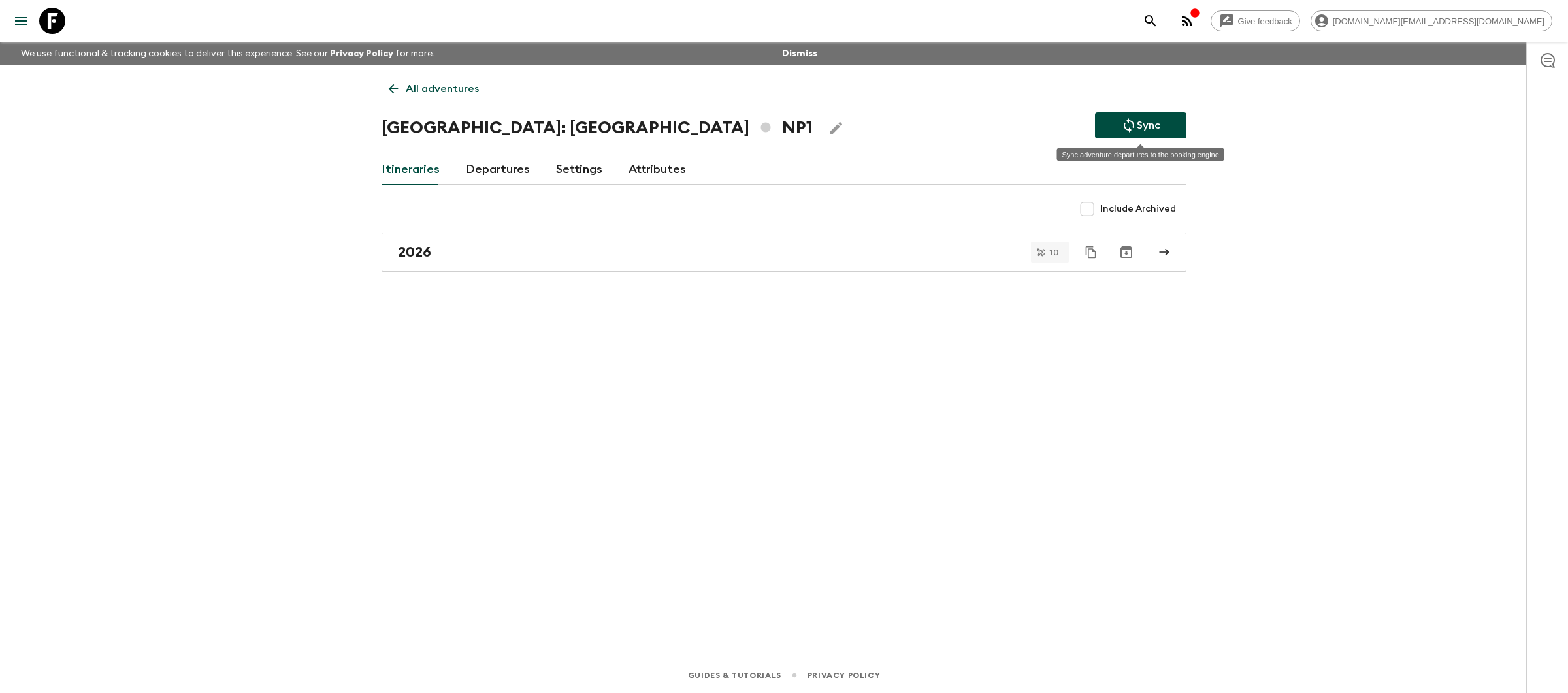
click at [1146, 125] on p "Sync" at bounding box center [1149, 125] width 24 height 16
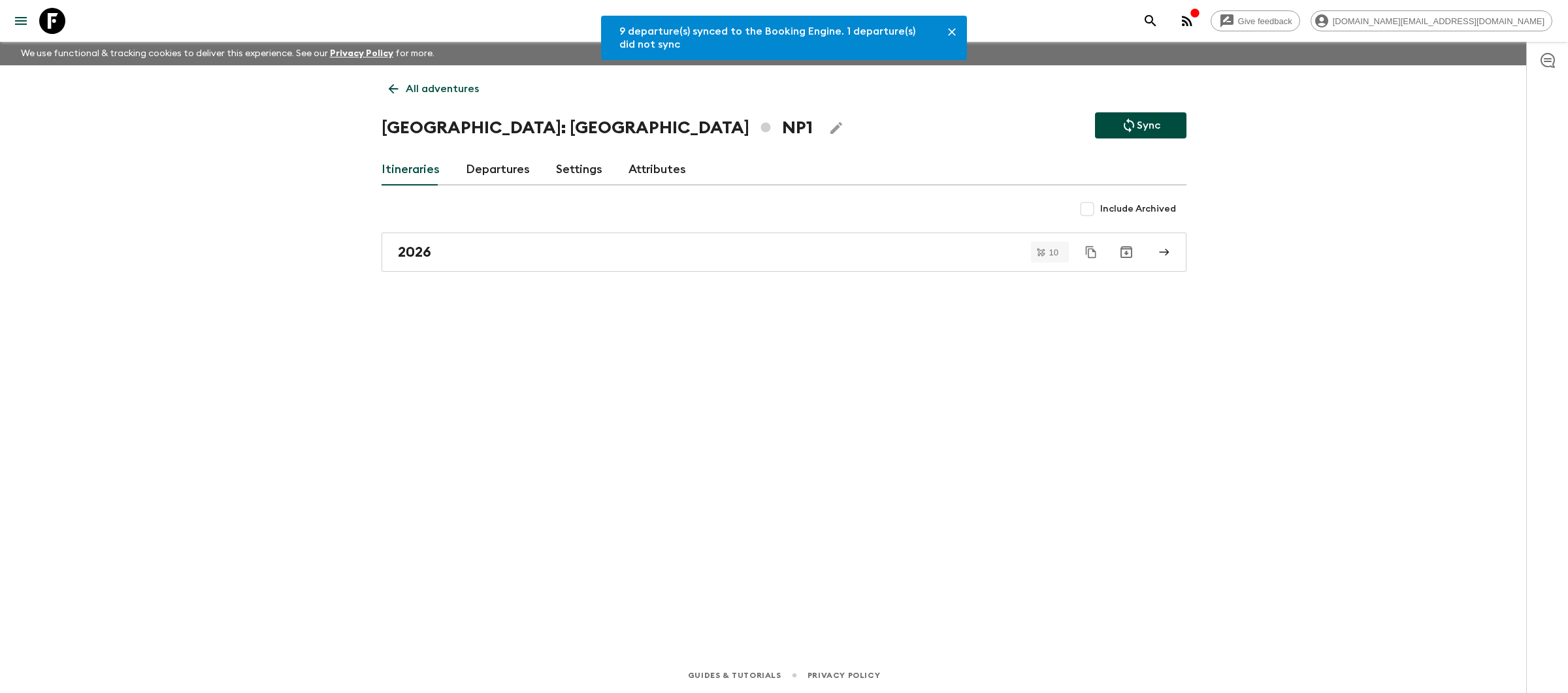
click at [411, 82] on p "All adventures" at bounding box center [442, 88] width 73 height 16
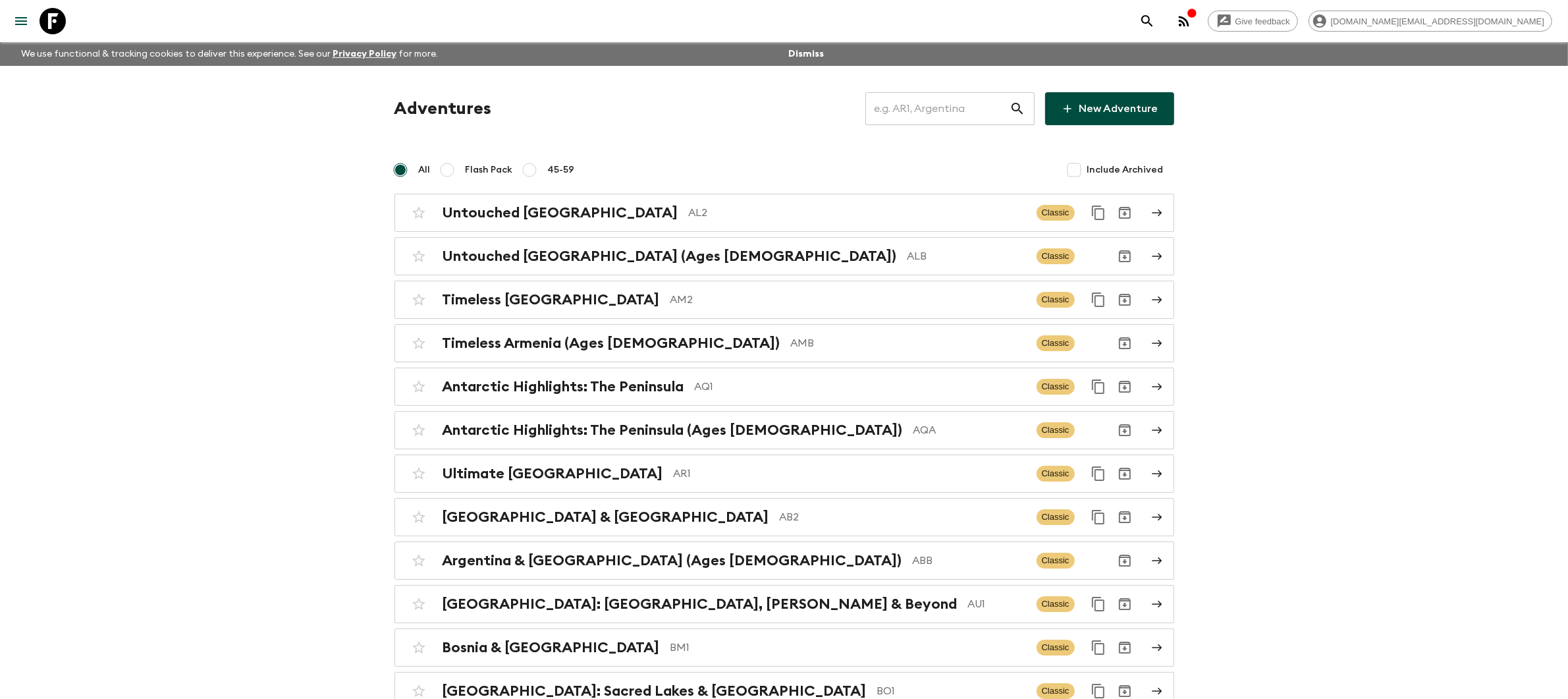
click at [949, 121] on input "text" at bounding box center [938, 108] width 145 height 37
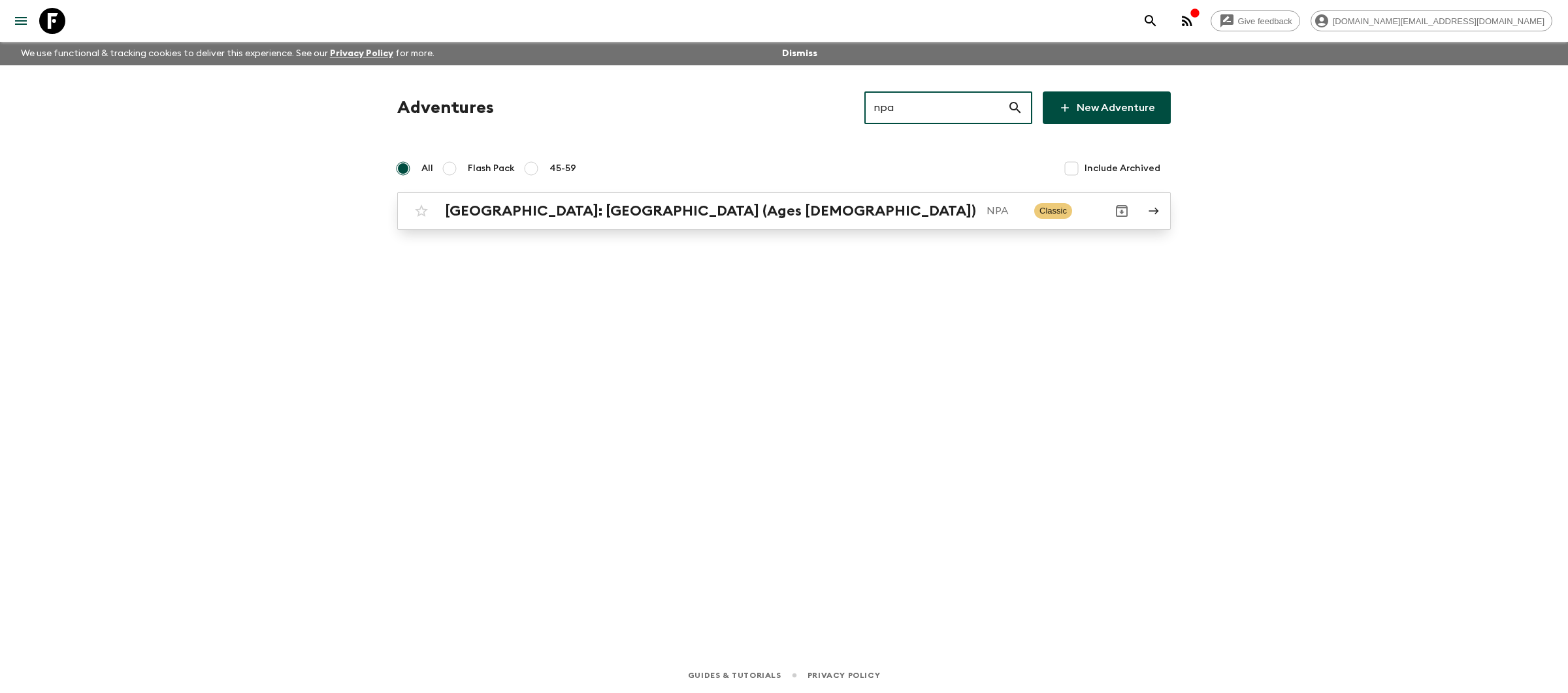
type input "npa"
click at [987, 214] on p "NPA" at bounding box center [1005, 211] width 38 height 16
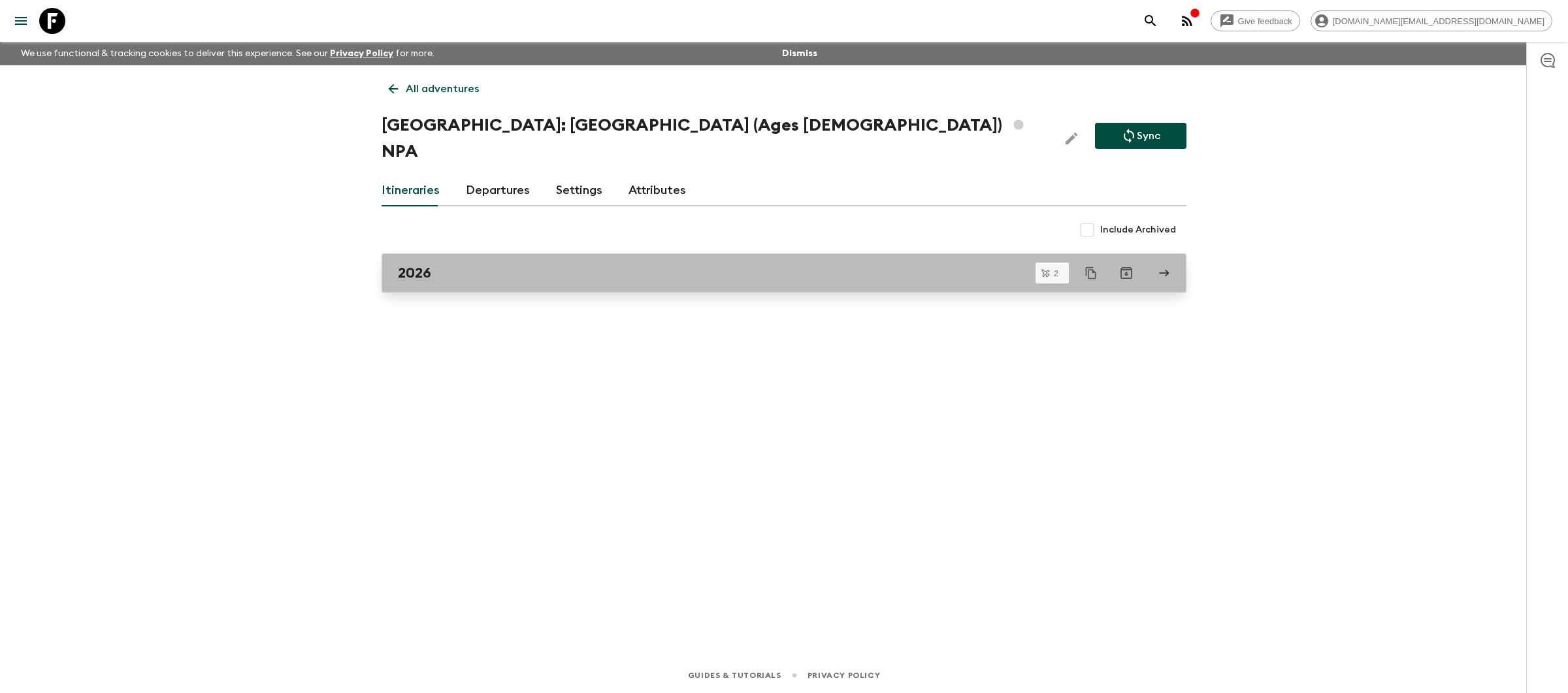
click at [782, 262] on link "2026" at bounding box center [784, 273] width 805 height 39
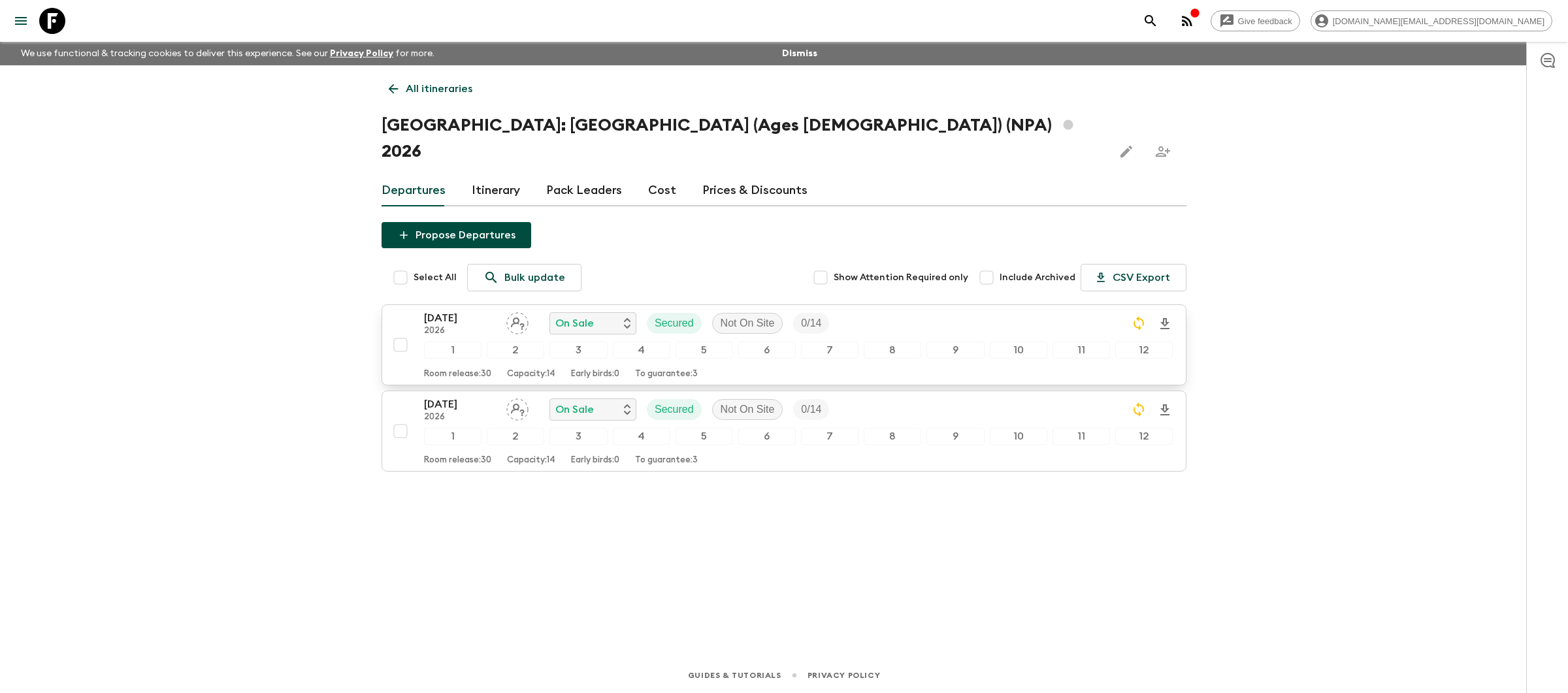
click at [400, 332] on input "checkbox" at bounding box center [400, 345] width 26 height 26
checkbox input "true"
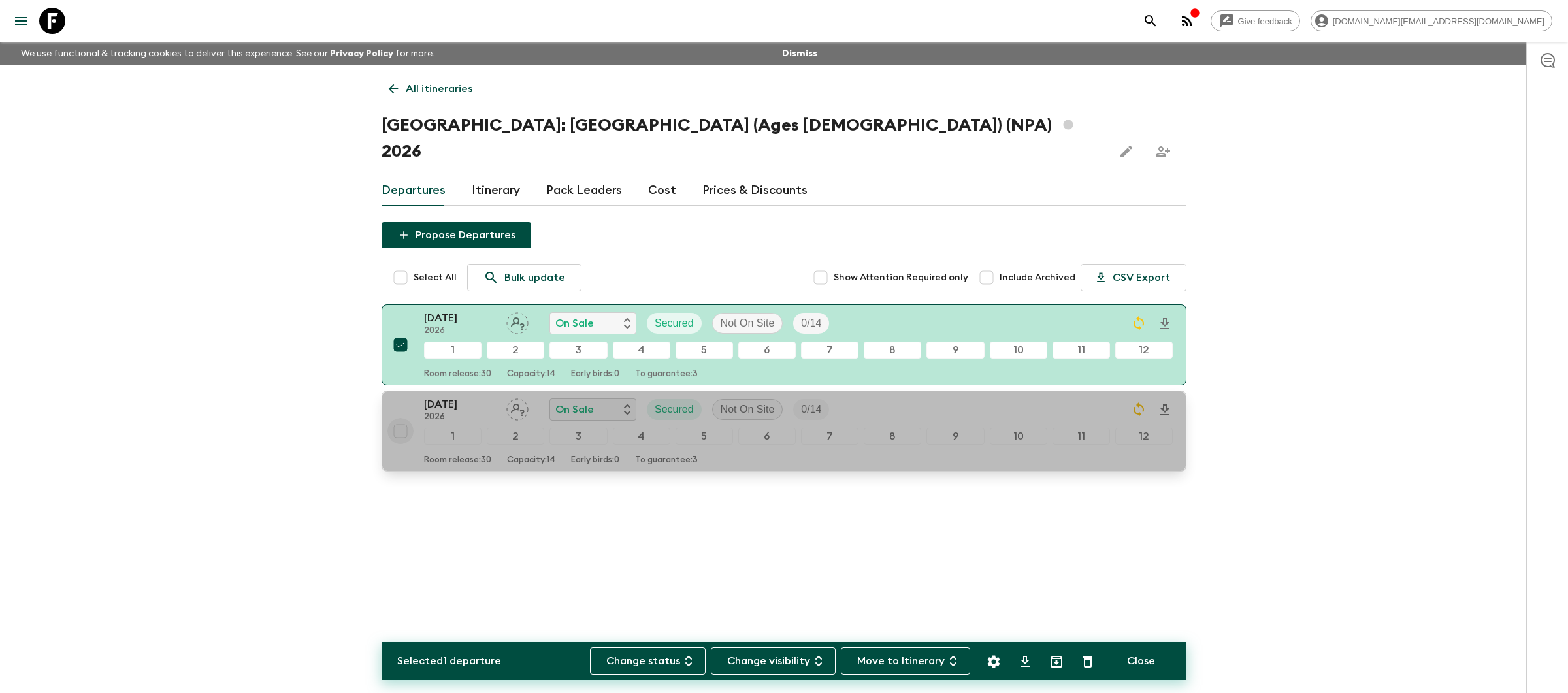
click at [407, 418] on input "checkbox" at bounding box center [400, 431] width 26 height 26
checkbox input "true"
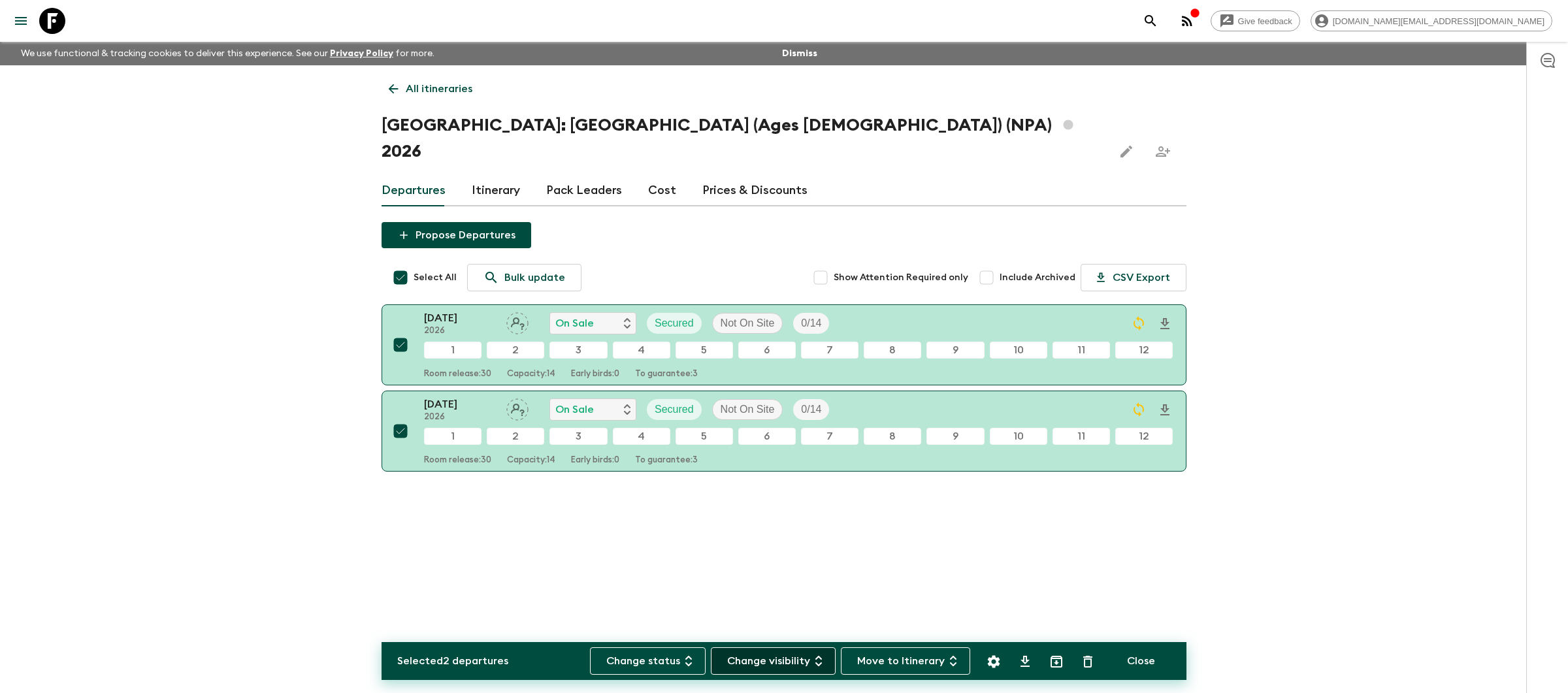
click at [752, 658] on button "Change visibility" at bounding box center [773, 660] width 125 height 27
click at [768, 659] on p "On Site" at bounding box center [751, 662] width 34 height 16
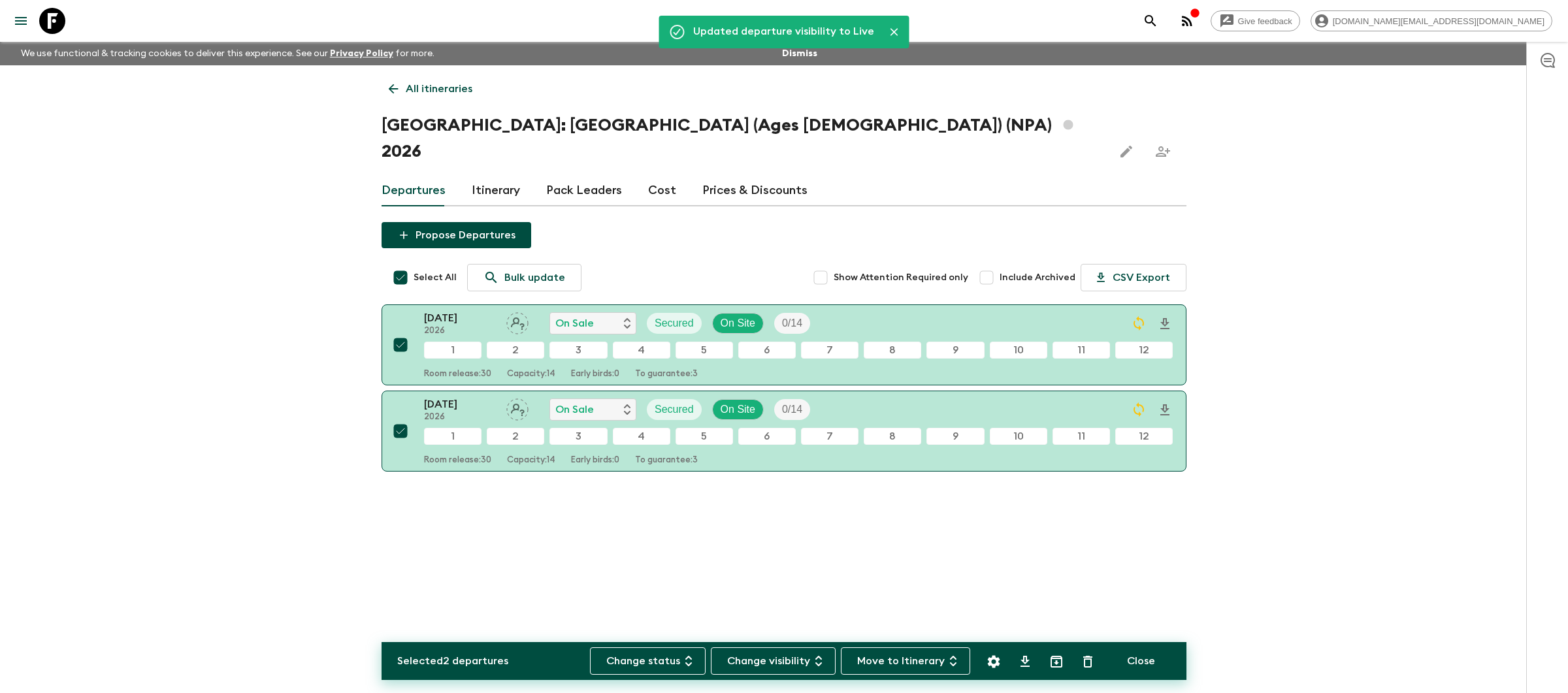
click at [792, 582] on div "Updated departure visibility to Live All itineraries [GEOGRAPHIC_DATA]: [GEOGRA…" at bounding box center [784, 343] width 836 height 556
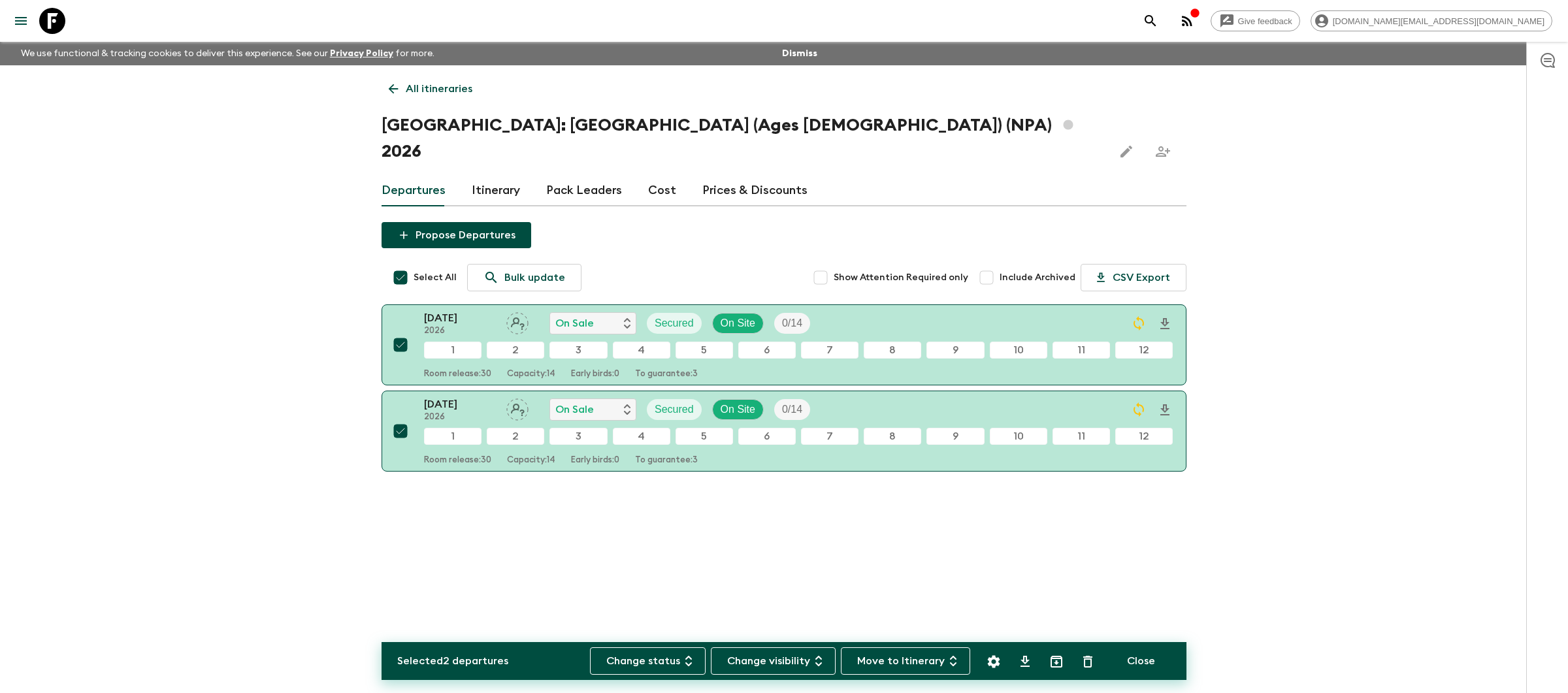
click at [430, 92] on p "All itineraries" at bounding box center [439, 88] width 67 height 16
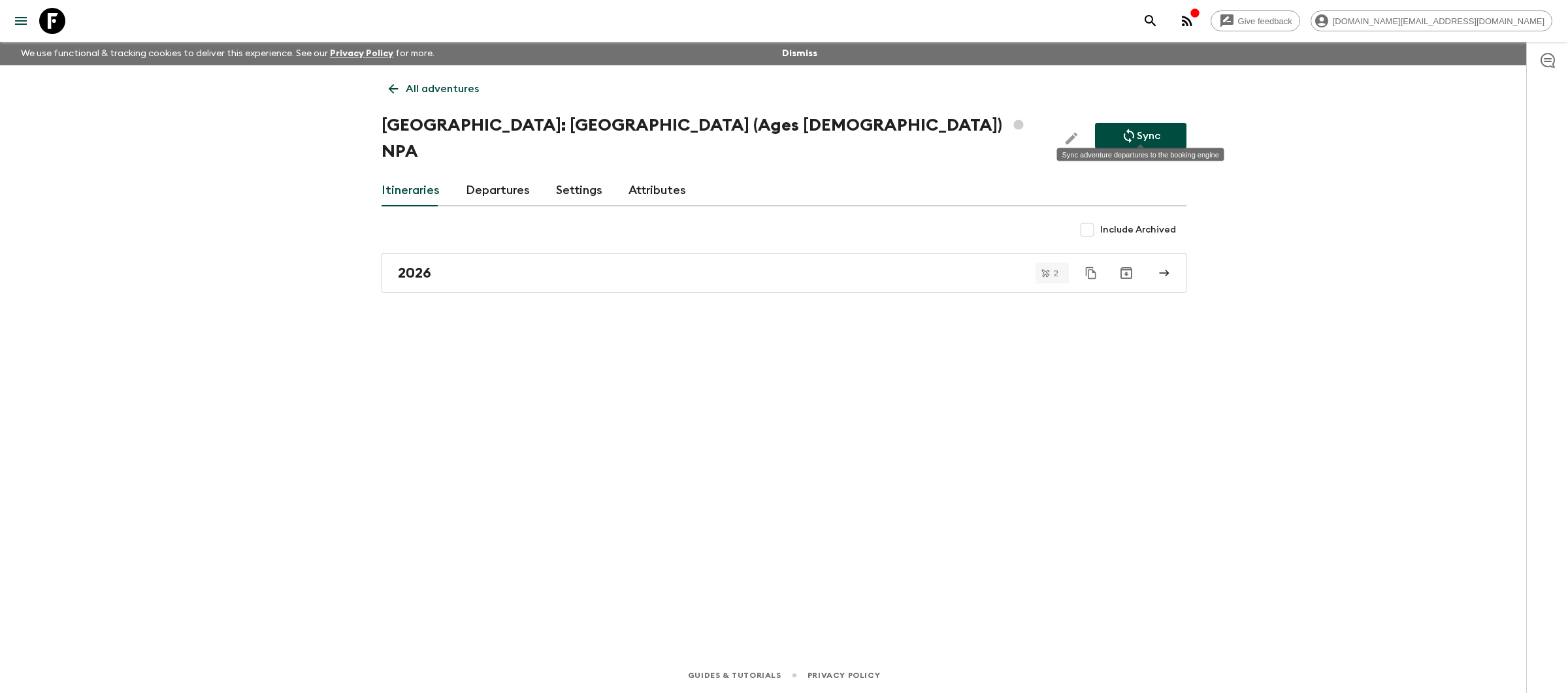
click at [1165, 130] on button "Sync" at bounding box center [1140, 135] width 92 height 26
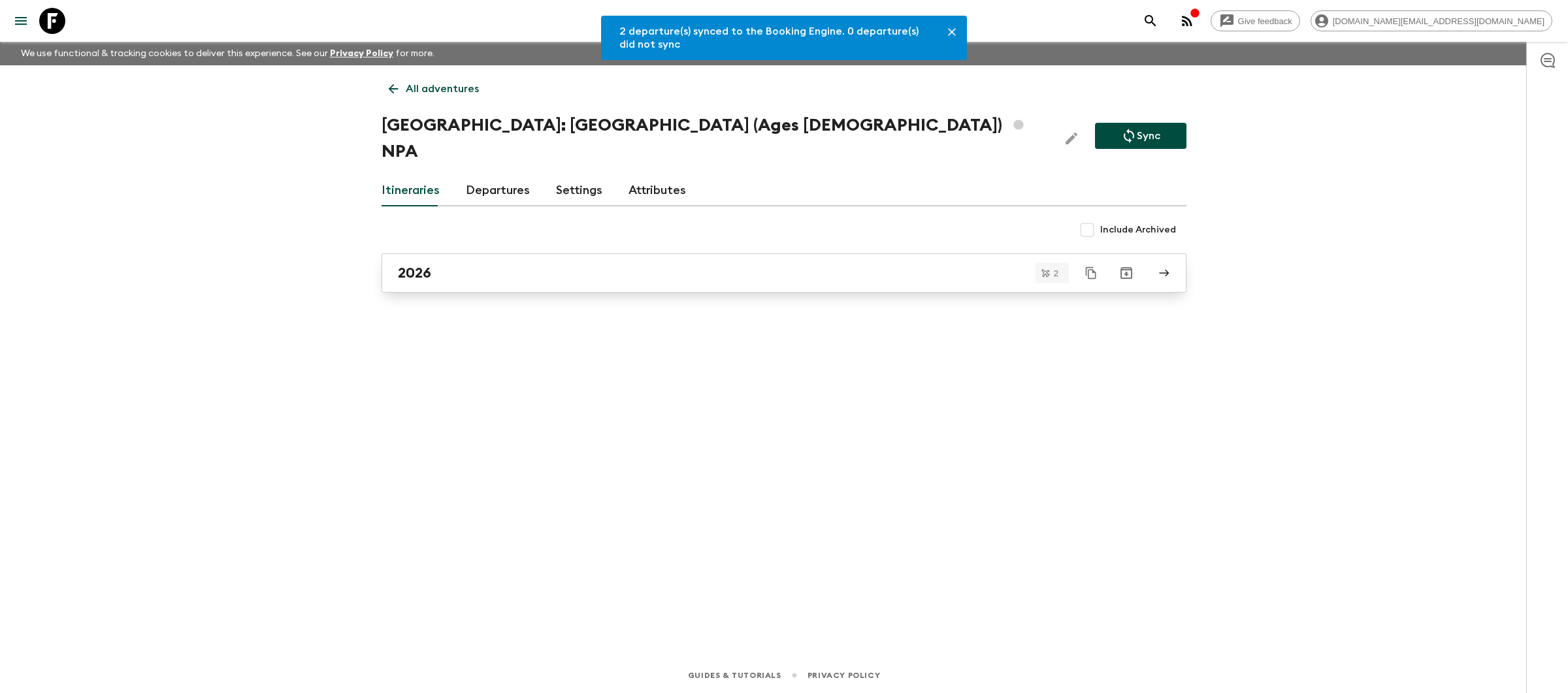
click at [447, 262] on link "2026" at bounding box center [784, 273] width 805 height 39
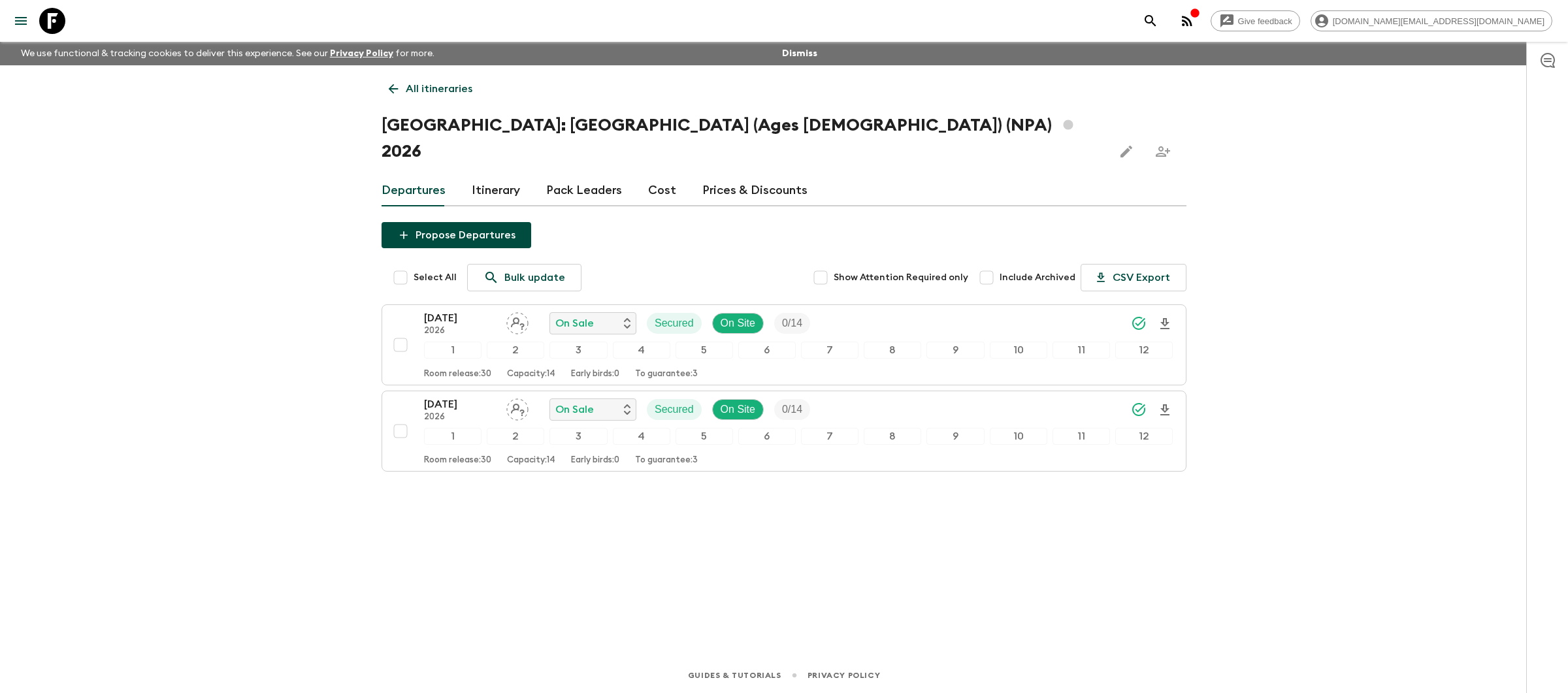
click at [746, 175] on link "Prices & Discounts" at bounding box center [755, 190] width 105 height 31
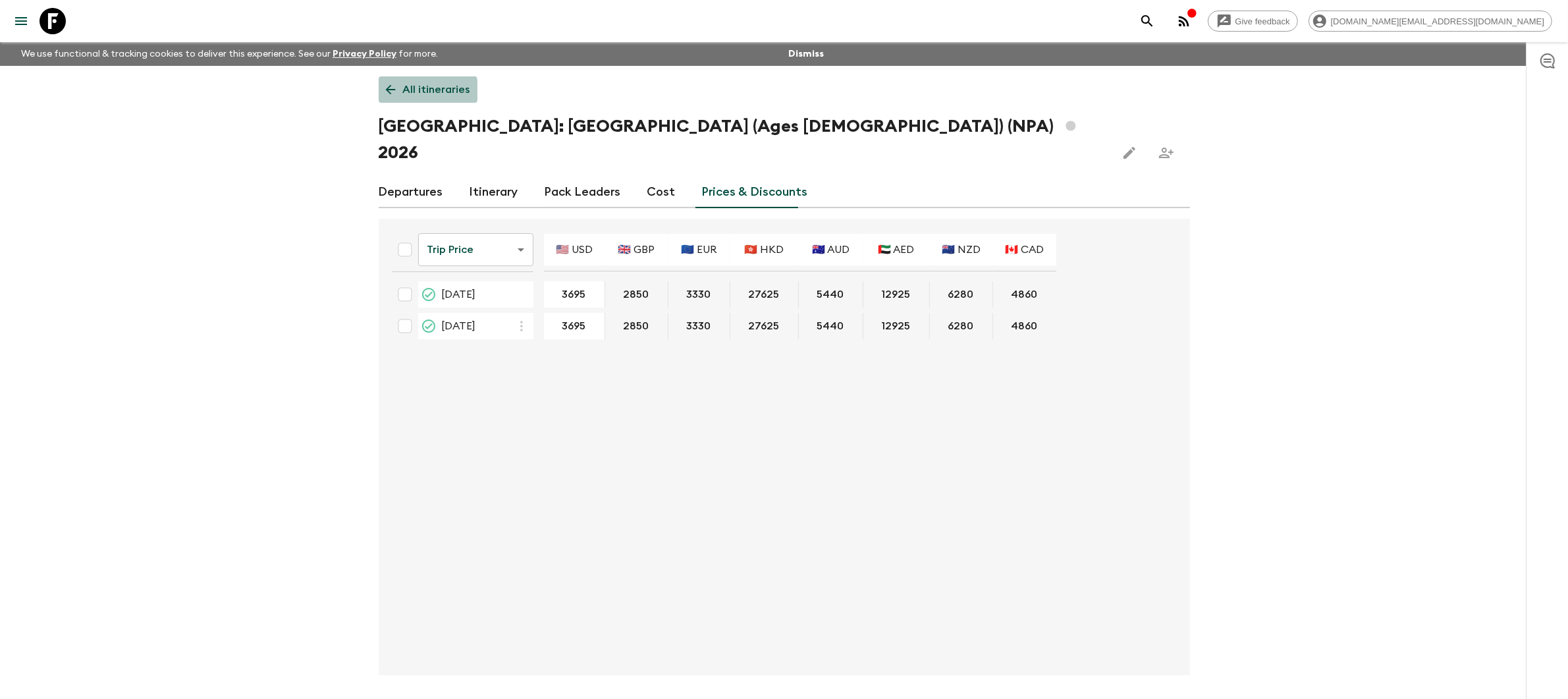
click at [408, 93] on p "All itineraries" at bounding box center [436, 89] width 67 height 16
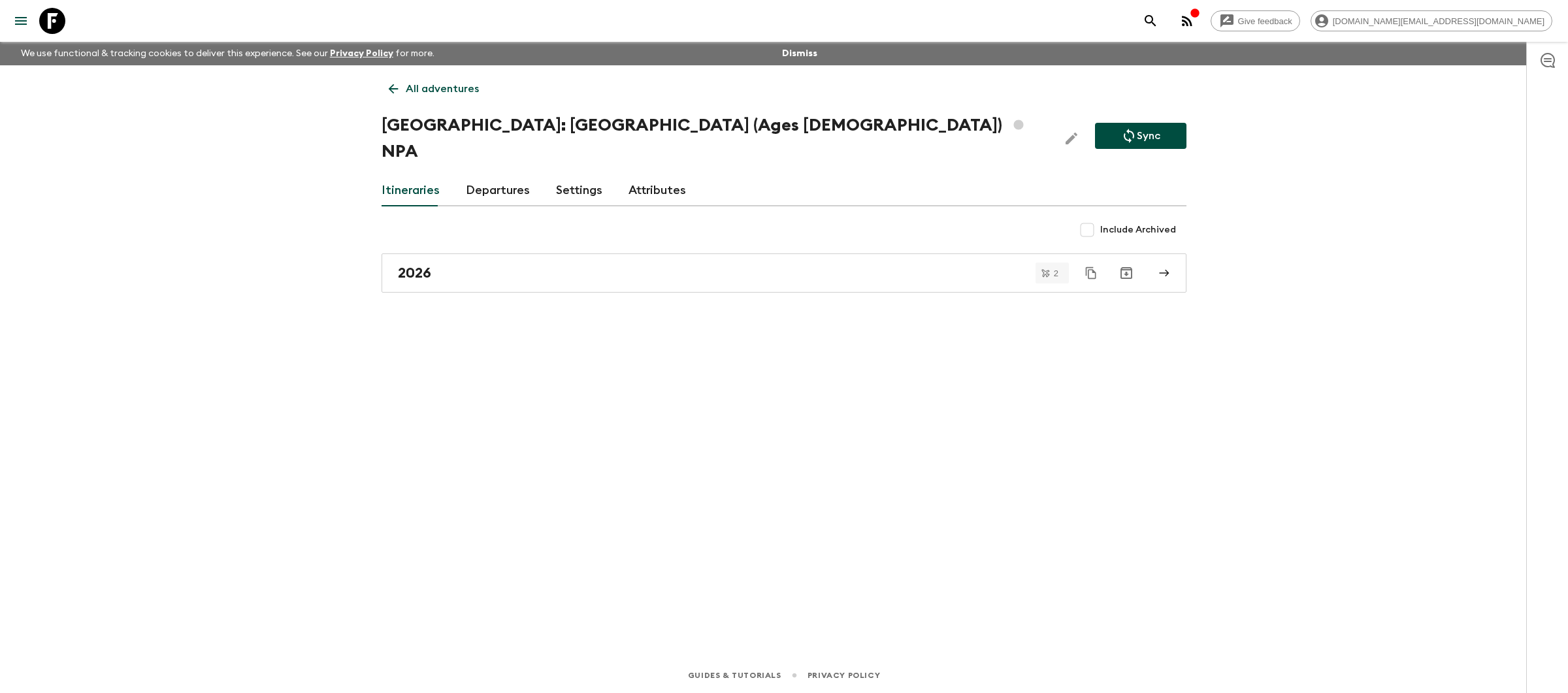
click at [1153, 128] on p "Sync" at bounding box center [1149, 135] width 24 height 16
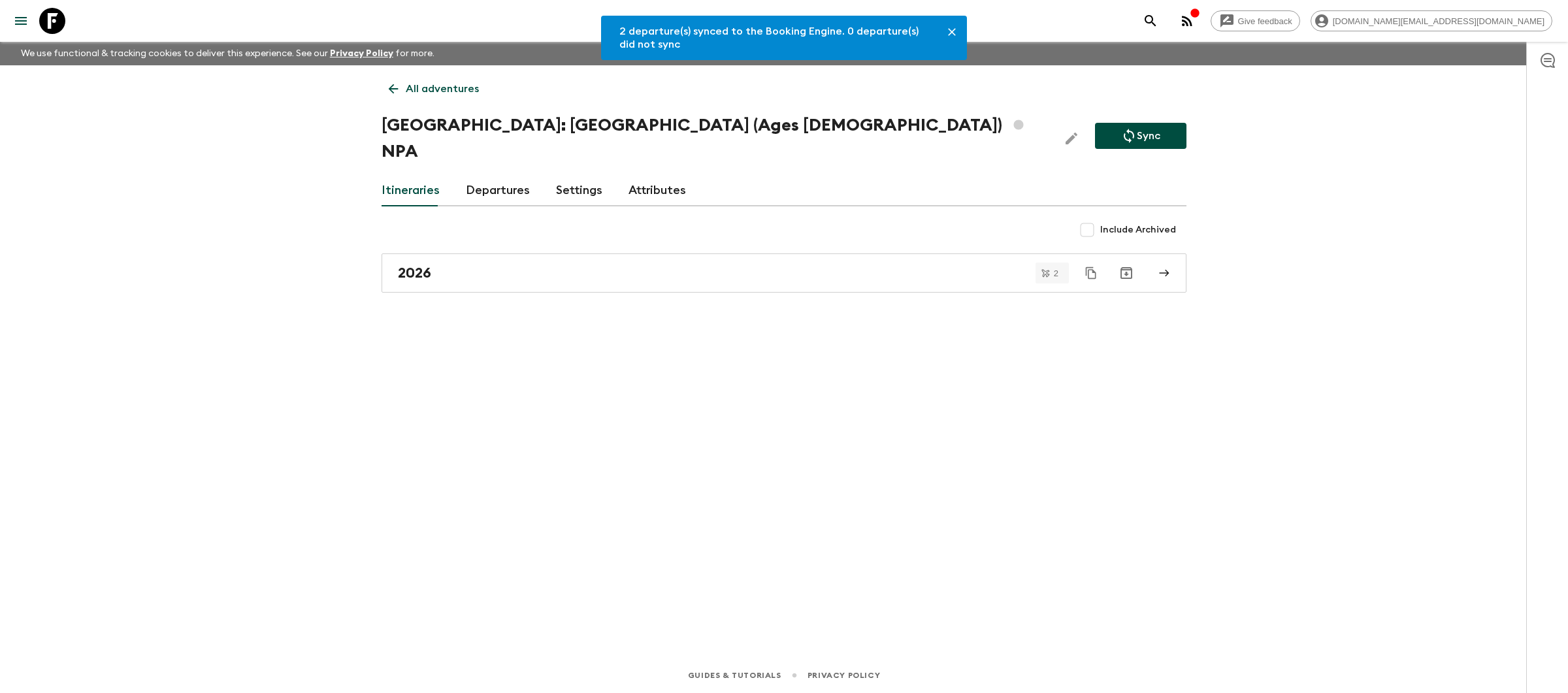
click at [457, 86] on p "All adventures" at bounding box center [442, 88] width 73 height 16
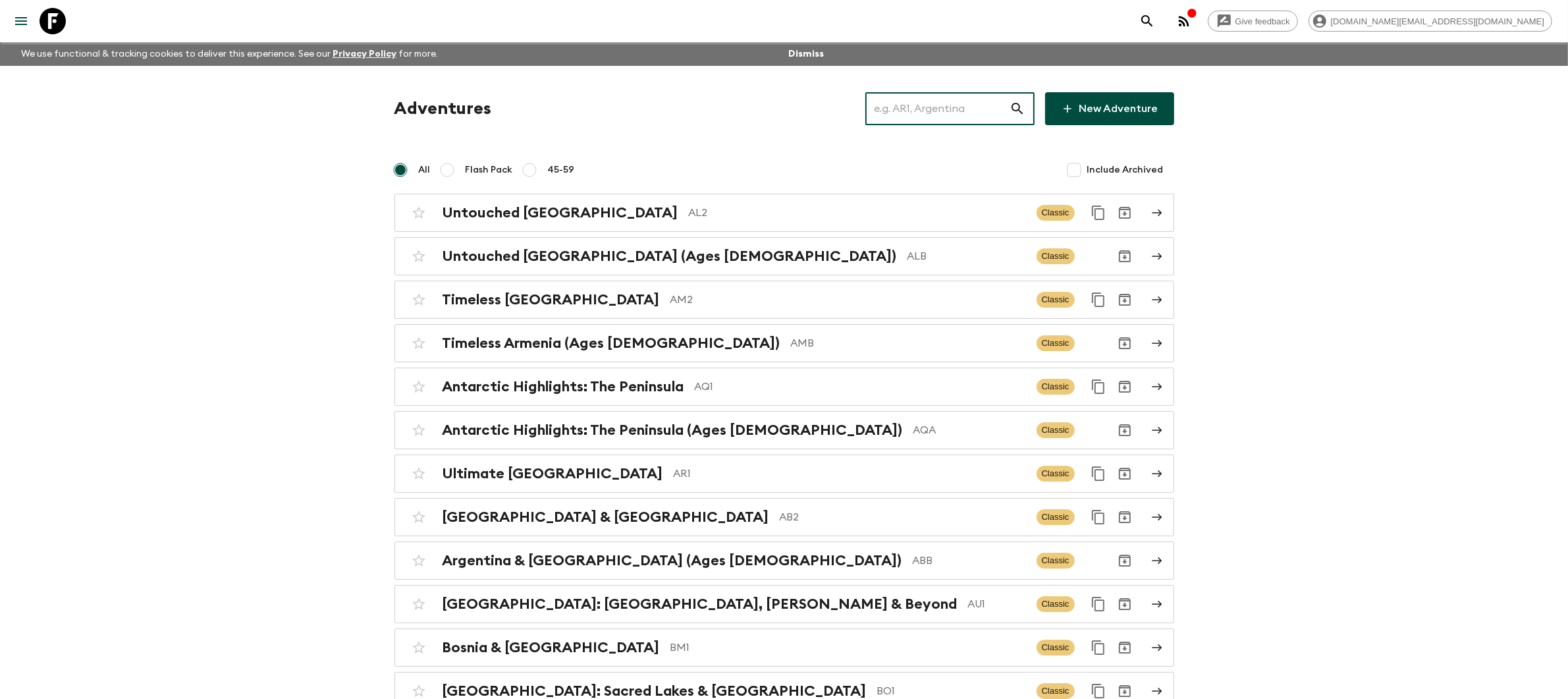
click at [975, 113] on input "text" at bounding box center [938, 108] width 145 height 37
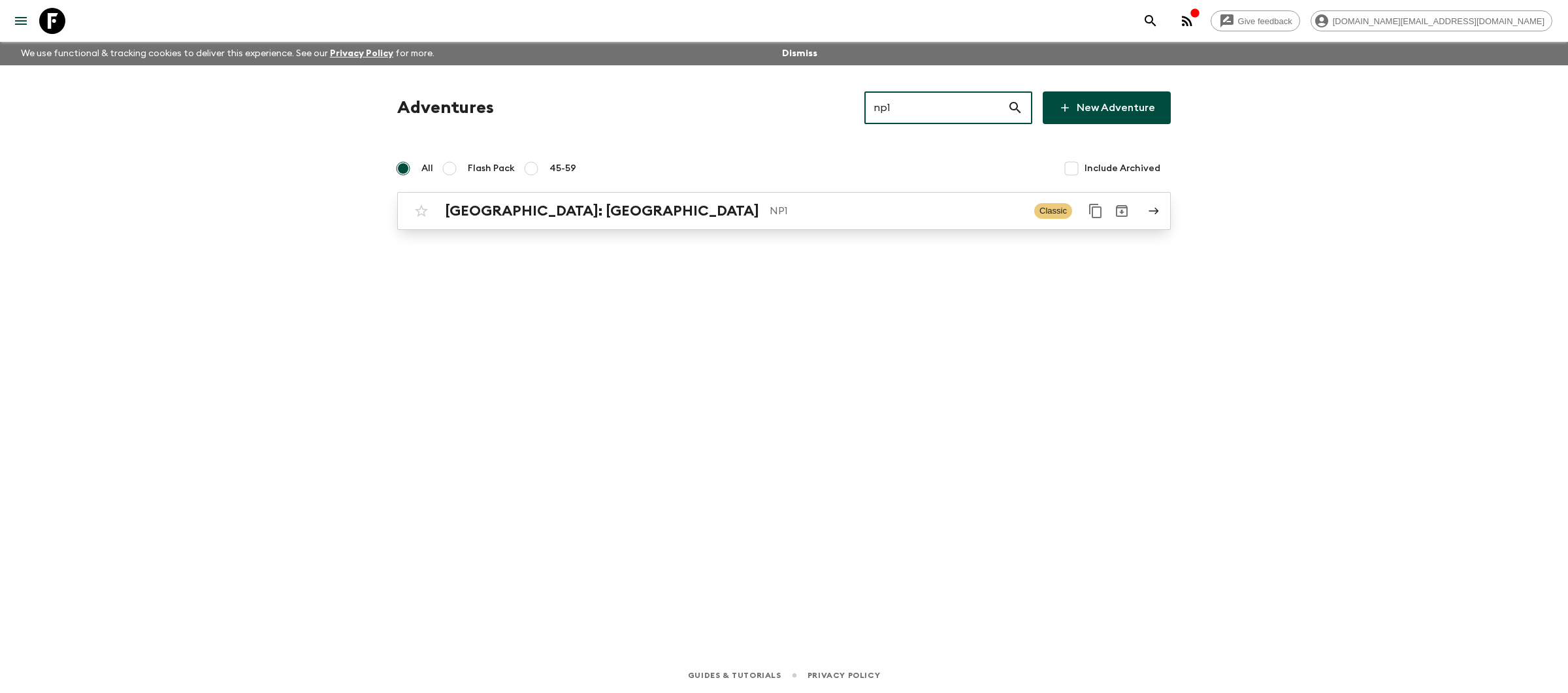
type input "np1"
click at [947, 217] on p "NP1" at bounding box center [896, 211] width 254 height 16
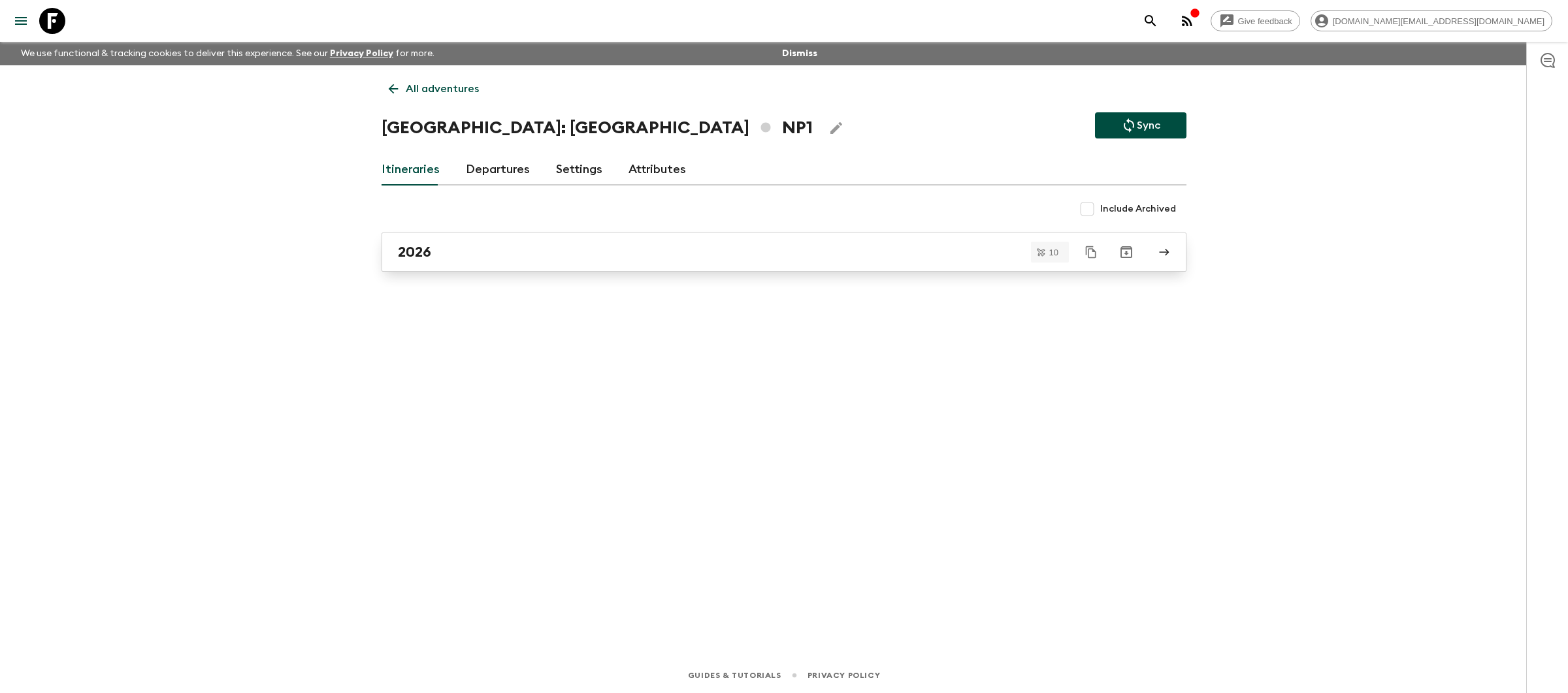
click at [947, 262] on link "2026" at bounding box center [784, 252] width 805 height 39
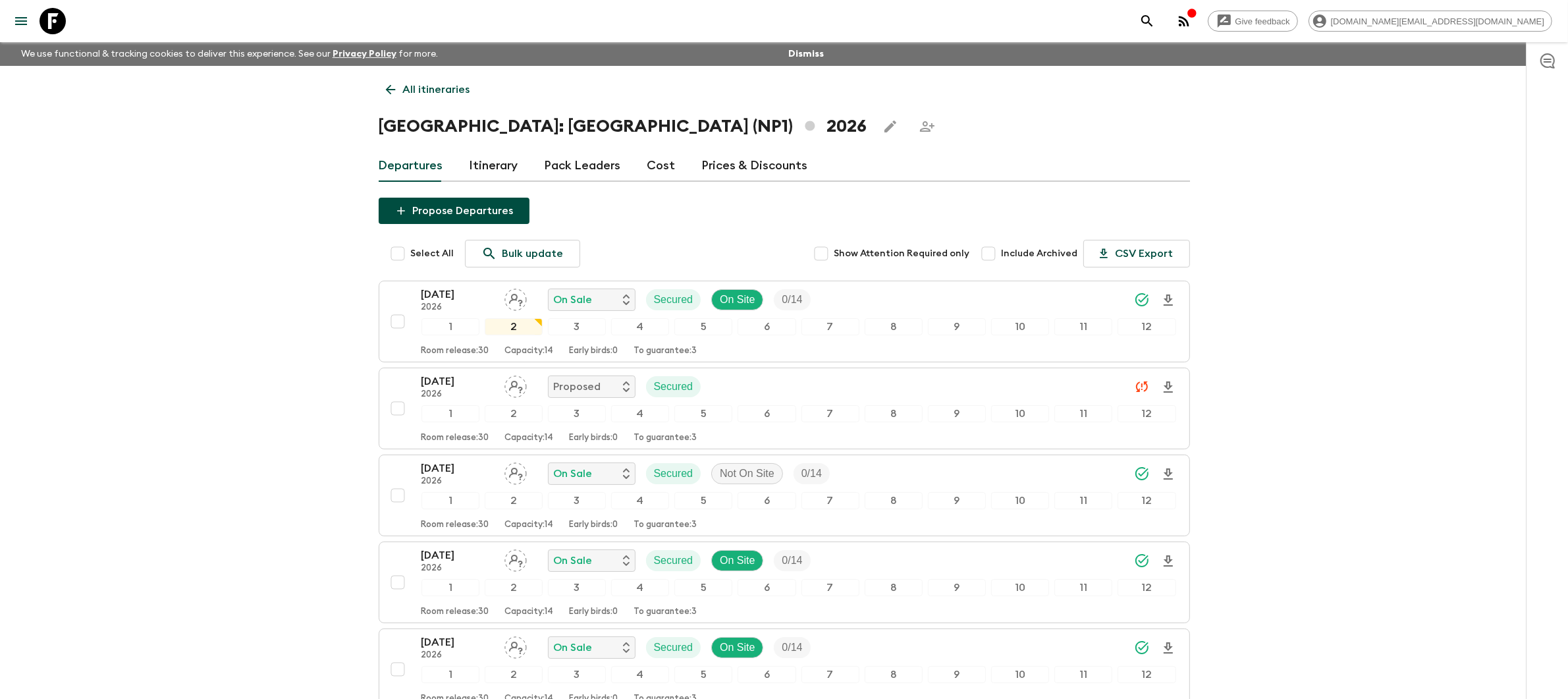
click at [707, 220] on div "Propose Departures Select All Bulk update Show Attention Required only Include …" at bounding box center [784, 686] width 811 height 979
click at [421, 92] on p "All itineraries" at bounding box center [436, 89] width 67 height 16
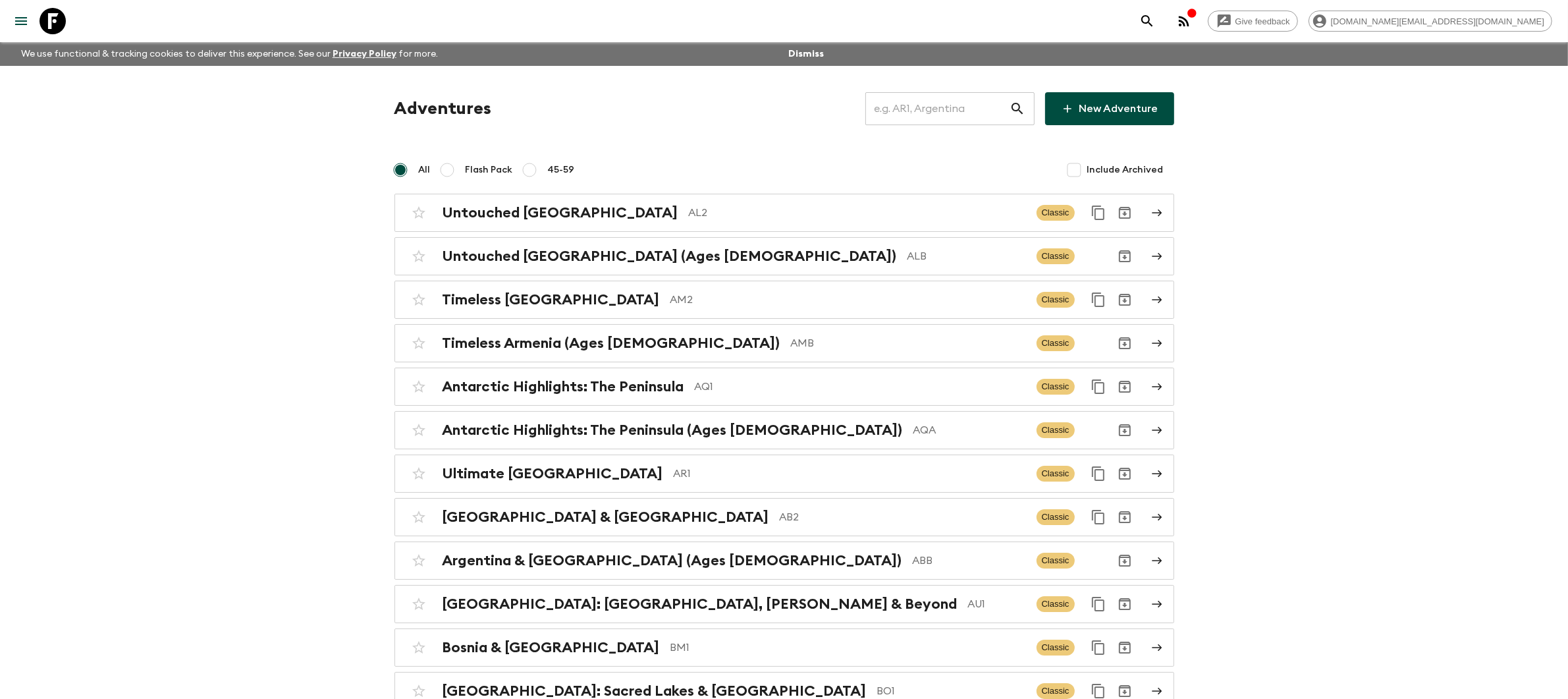
click at [939, 113] on input "text" at bounding box center [938, 108] width 145 height 37
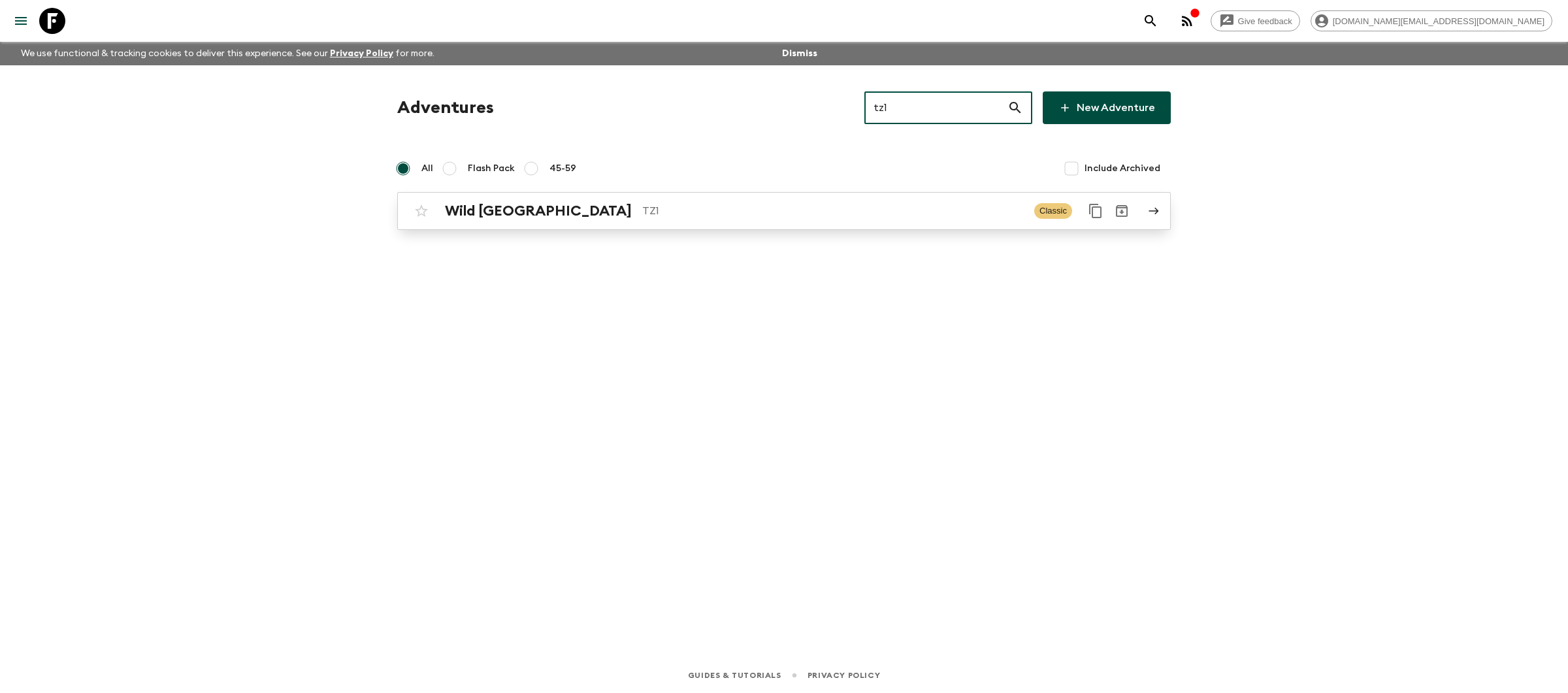
type input "tz1"
click at [878, 218] on div "Wild Tanzania TZ1" at bounding box center [734, 211] width 579 height 17
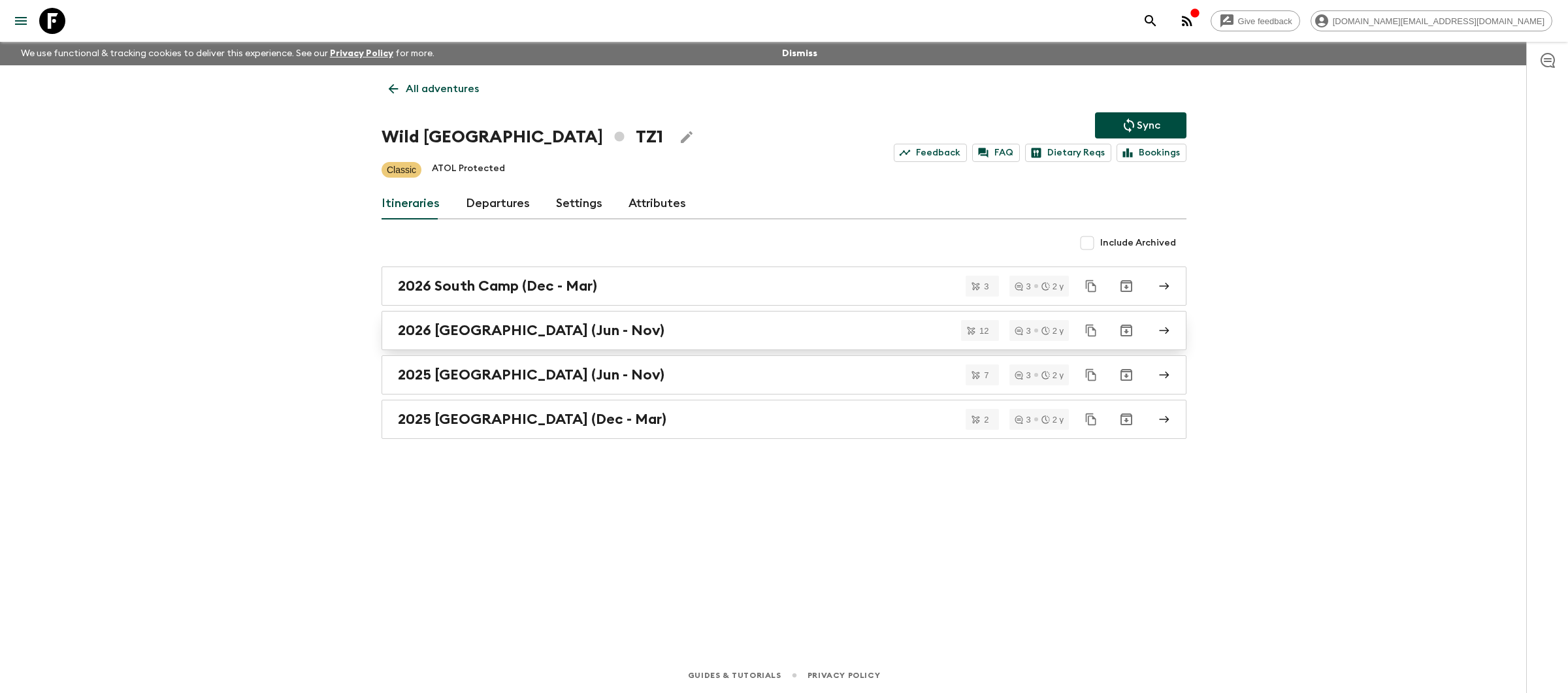
click at [755, 327] on div "2026 North Camp (Jun - Nov)" at bounding box center [772, 330] width 748 height 17
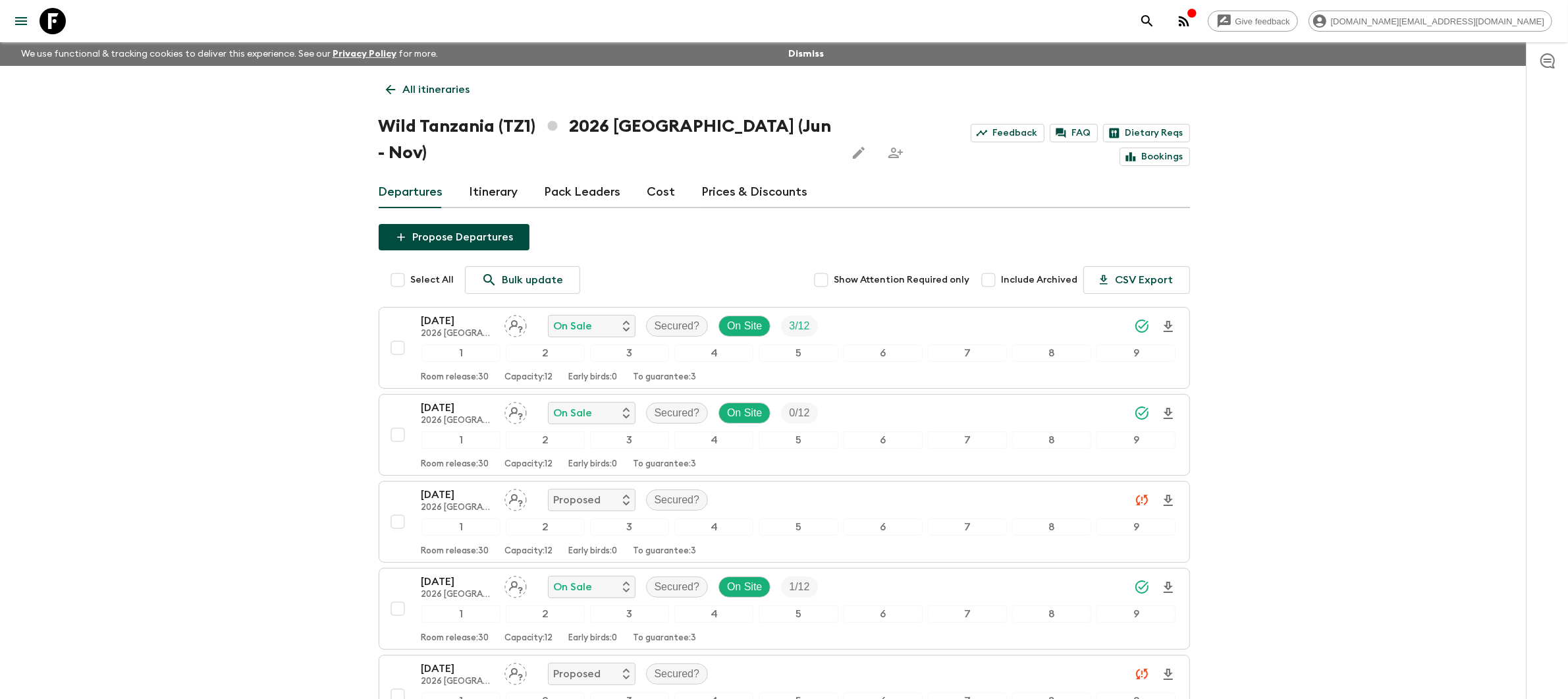
click at [641, 176] on div "Departures Itinerary Pack Leaders Cost Prices & Discounts" at bounding box center [784, 192] width 811 height 32
click at [649, 176] on link "Cost" at bounding box center [662, 192] width 28 height 32
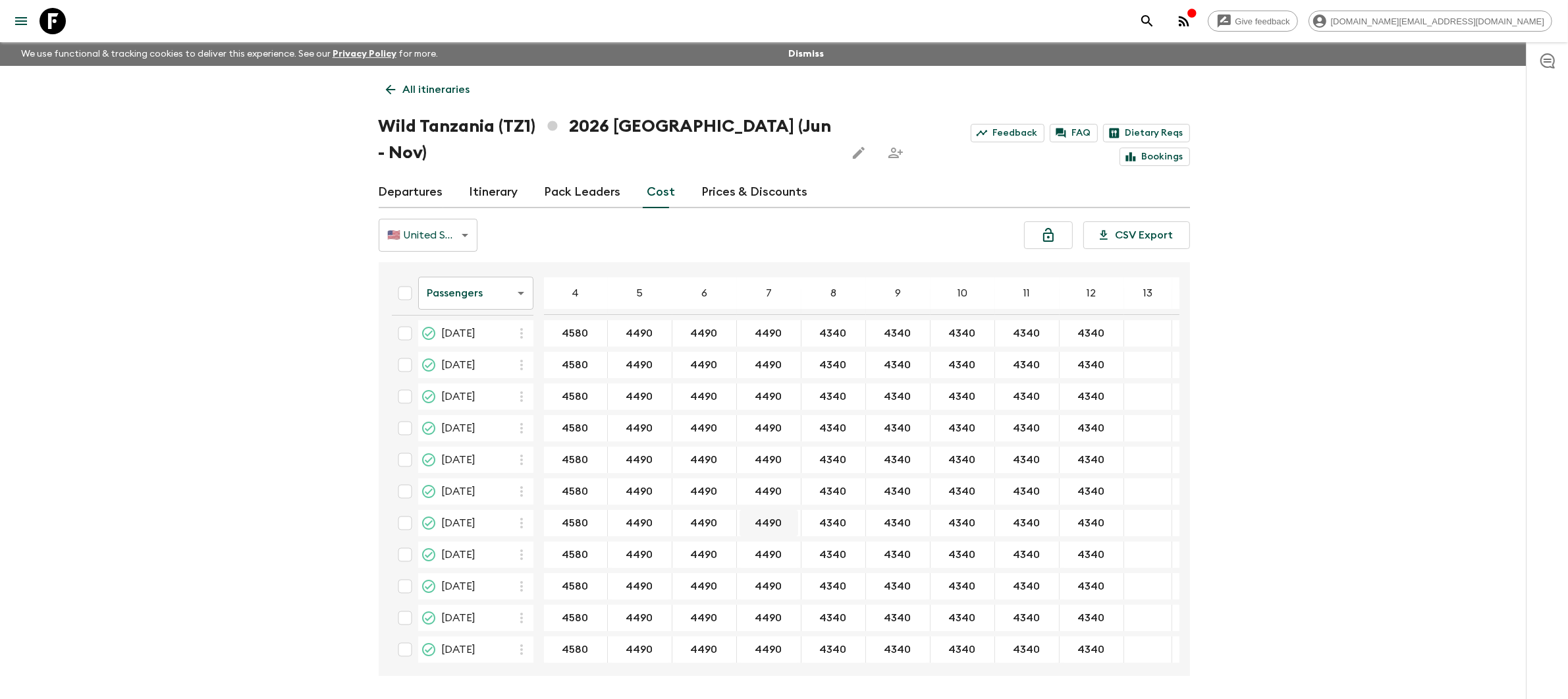
scroll to position [38, 0]
click at [416, 176] on link "Departures" at bounding box center [411, 192] width 65 height 32
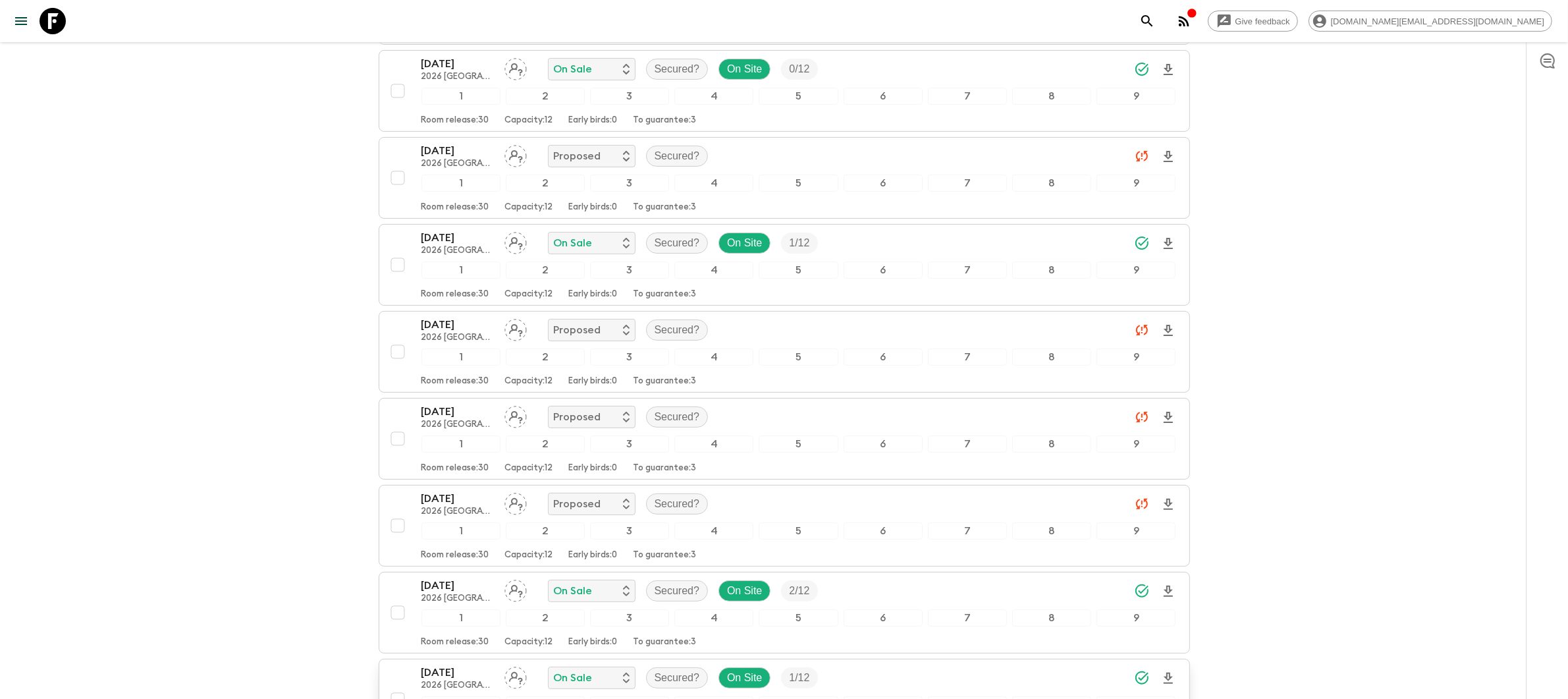
scroll to position [505, 0]
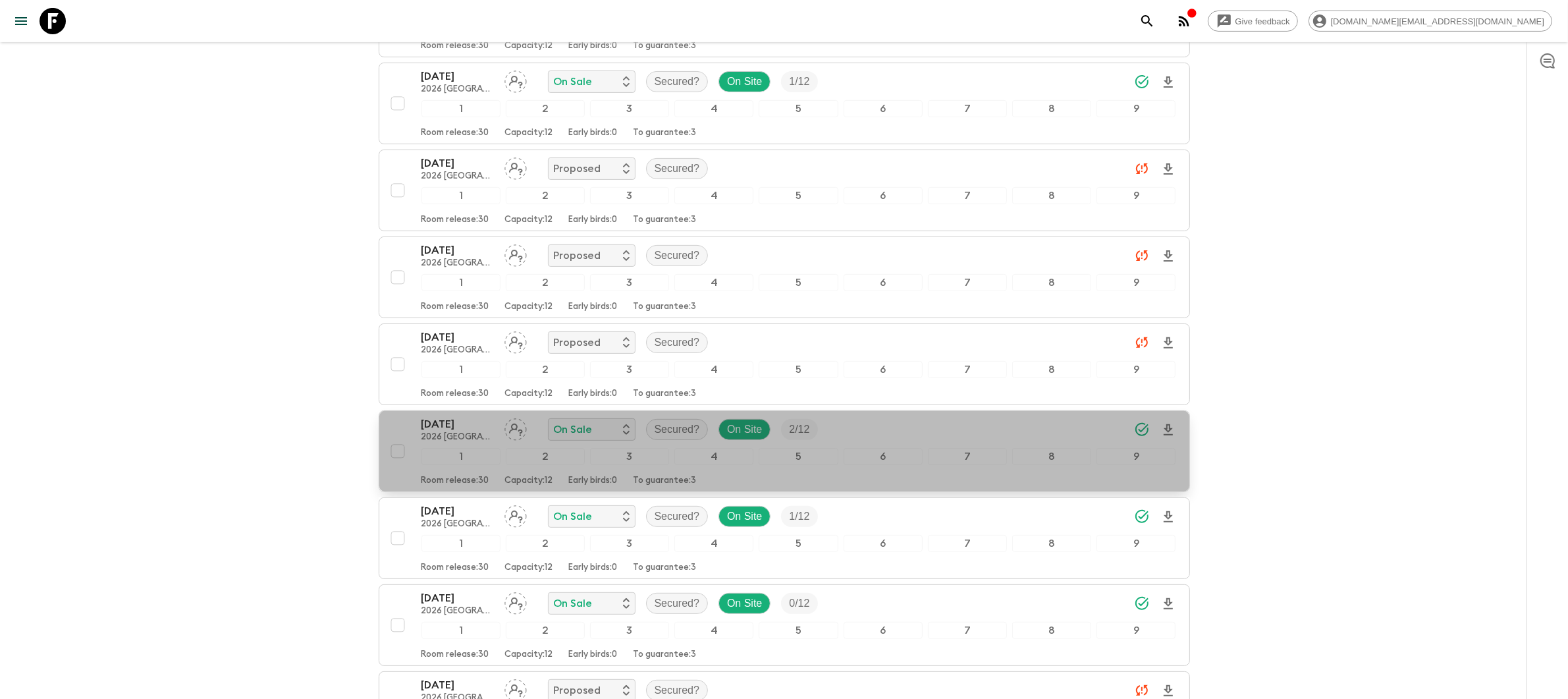
click at [690, 475] on p "To guarantee: 3" at bounding box center [665, 480] width 63 height 10
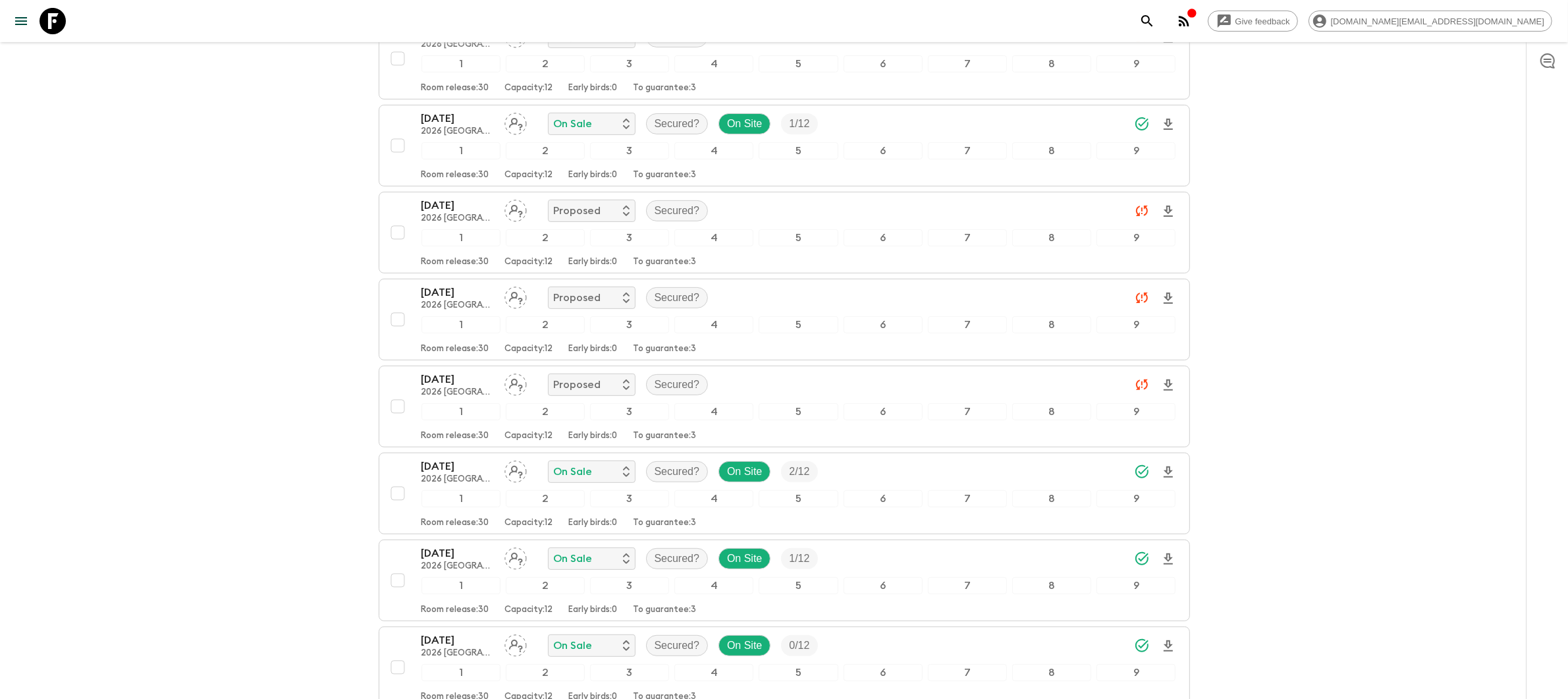
scroll to position [481, 0]
